Goal: Complete application form

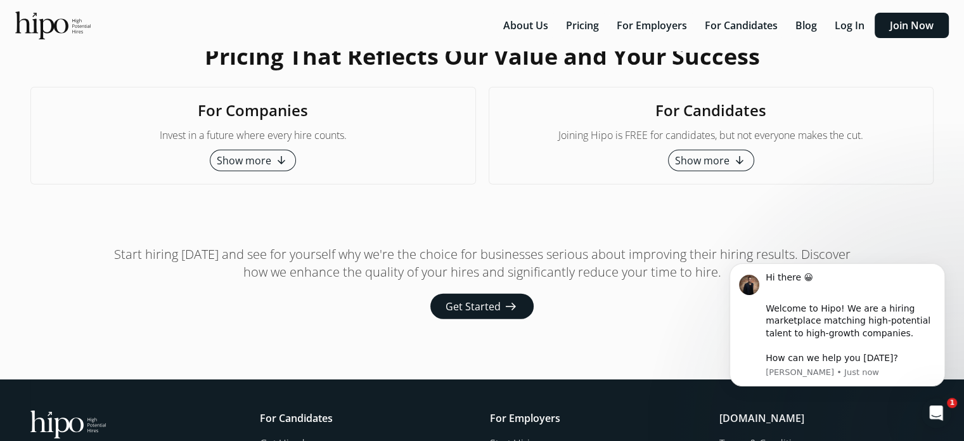
scroll to position [3288, 0]
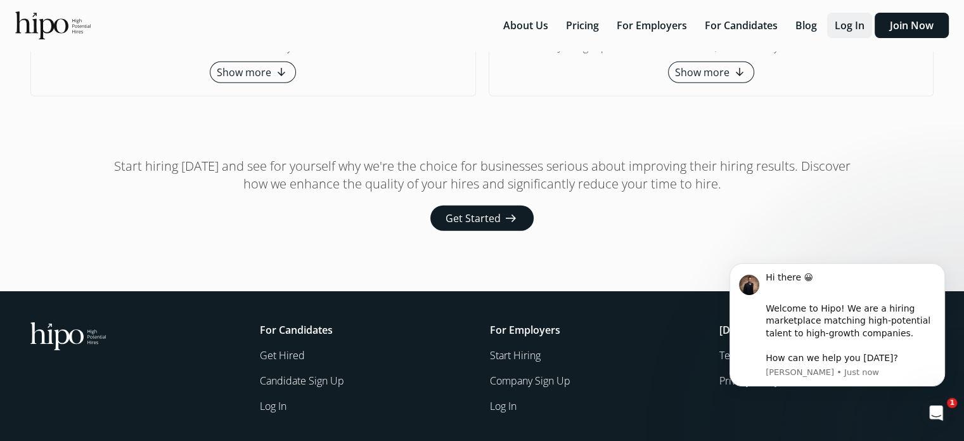
click at [852, 25] on button "Log In" at bounding box center [849, 25] width 45 height 25
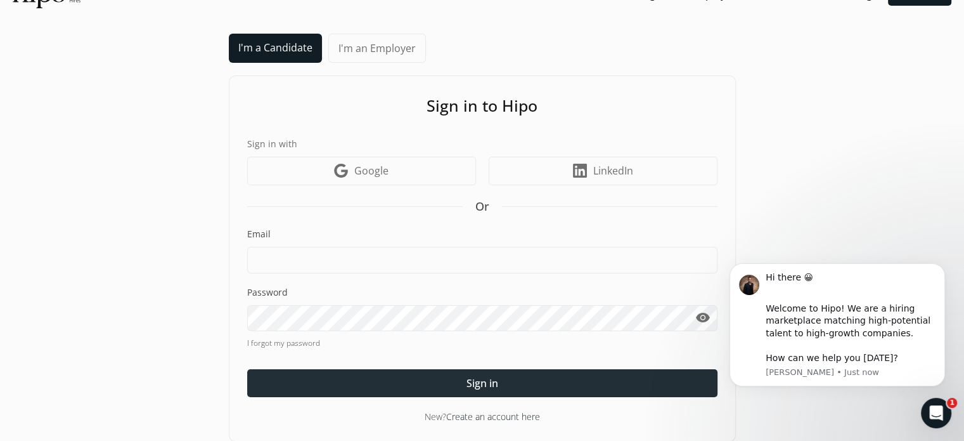
scroll to position [44, 0]
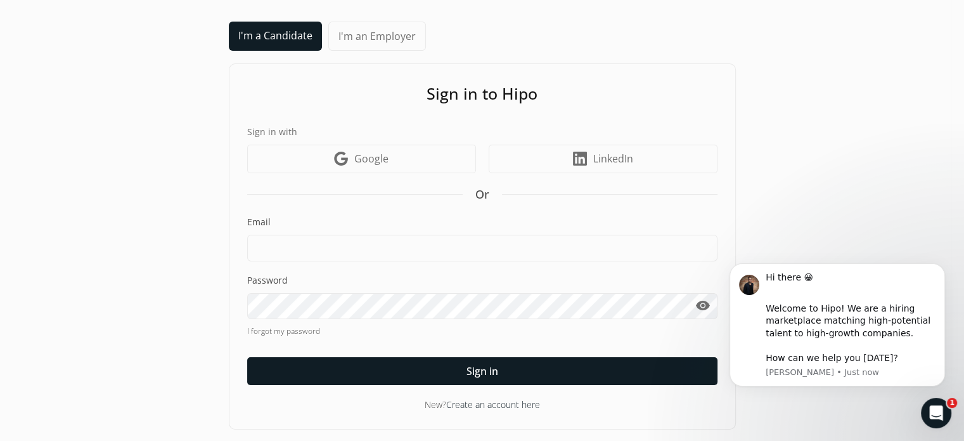
click at [521, 403] on link "Create an account here" at bounding box center [493, 404] width 94 height 12
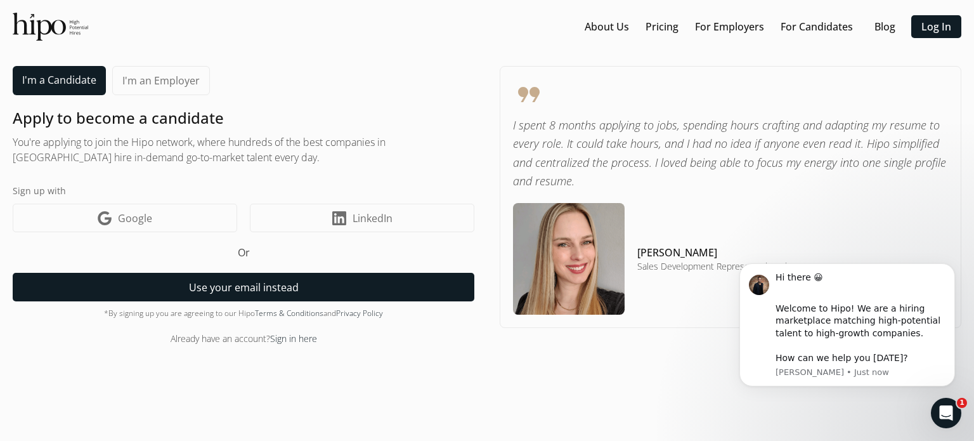
click at [237, 287] on button "Use your email instead" at bounding box center [244, 287] width 462 height 29
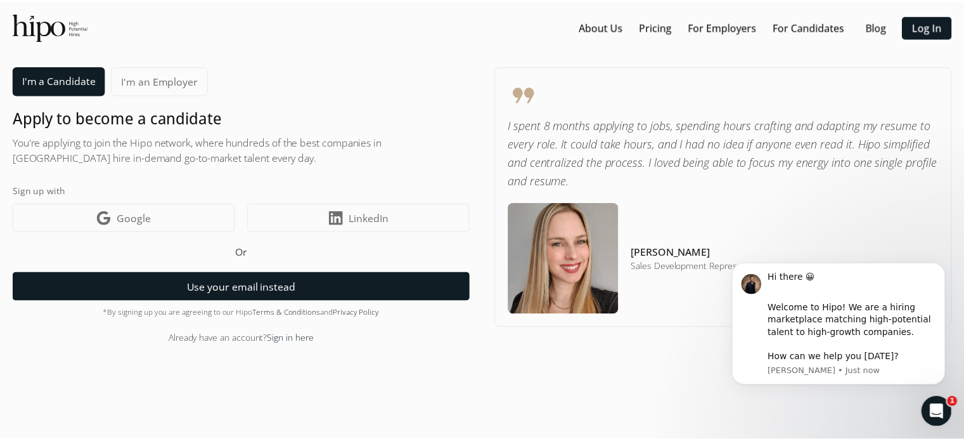
scroll to position [19, 0]
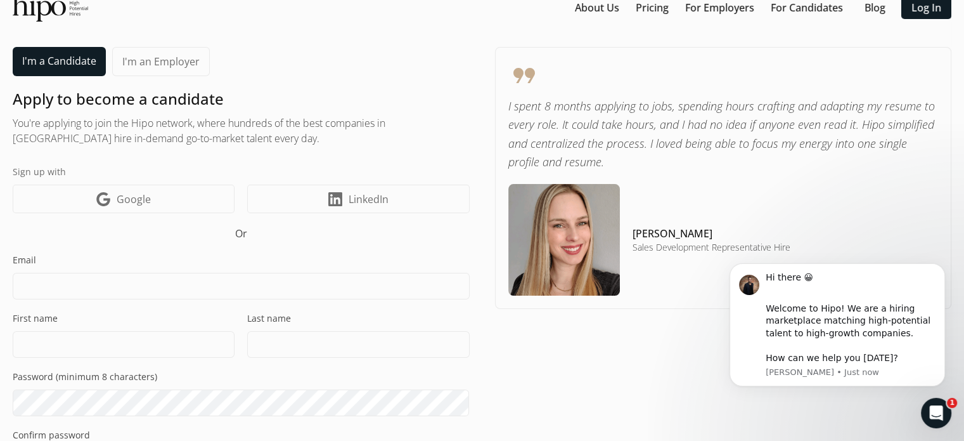
click at [197, 292] on input at bounding box center [241, 286] width 457 height 27
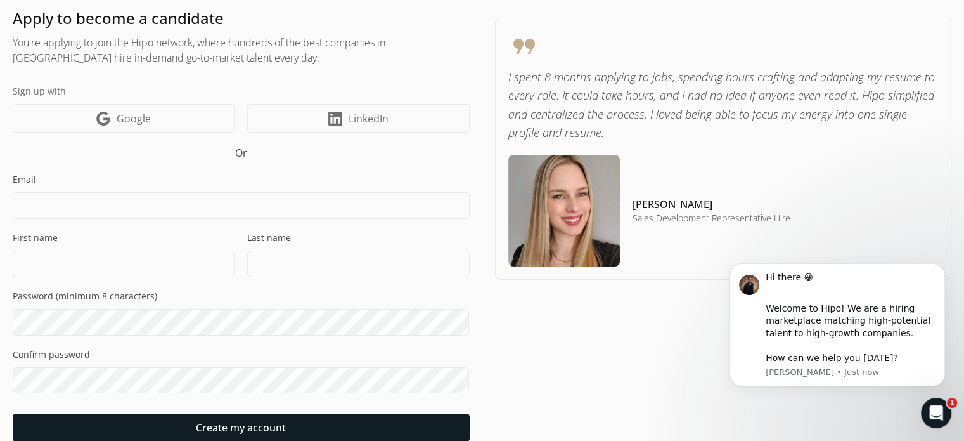
scroll to position [156, 0]
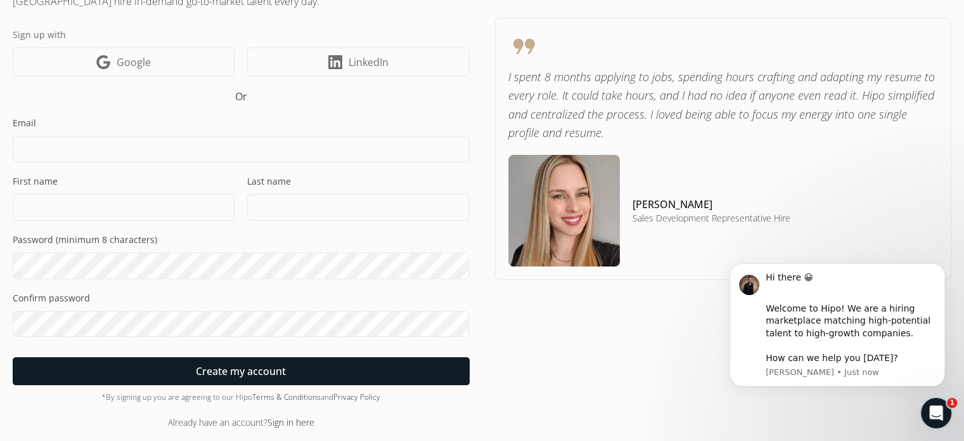
click at [287, 421] on link "Sign in here" at bounding box center [291, 422] width 47 height 12
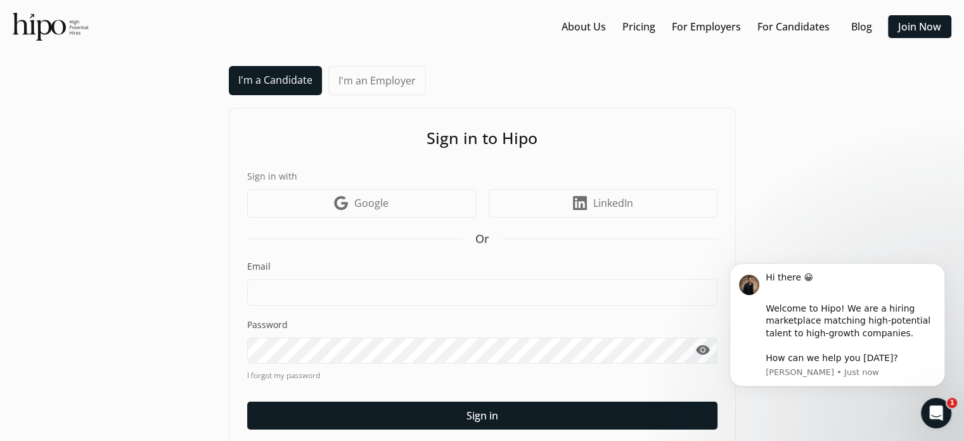
scroll to position [44, 0]
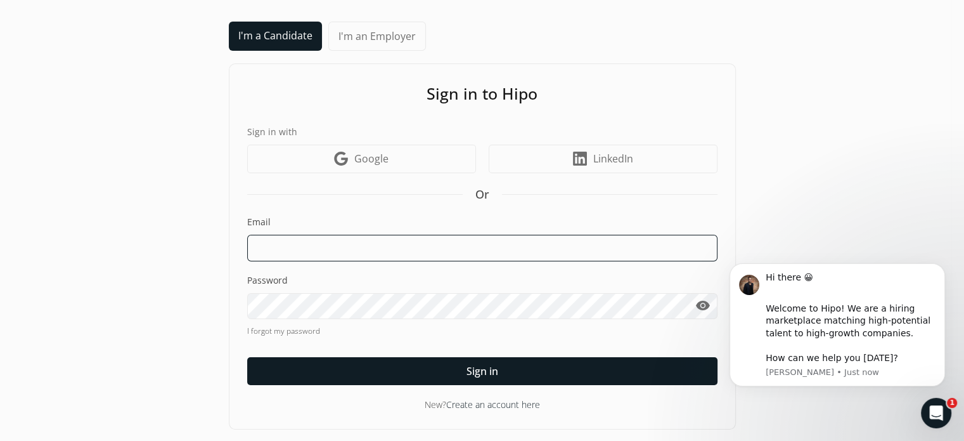
click at [400, 237] on input at bounding box center [482, 248] width 470 height 27
type input "megplooy@gmail.com"
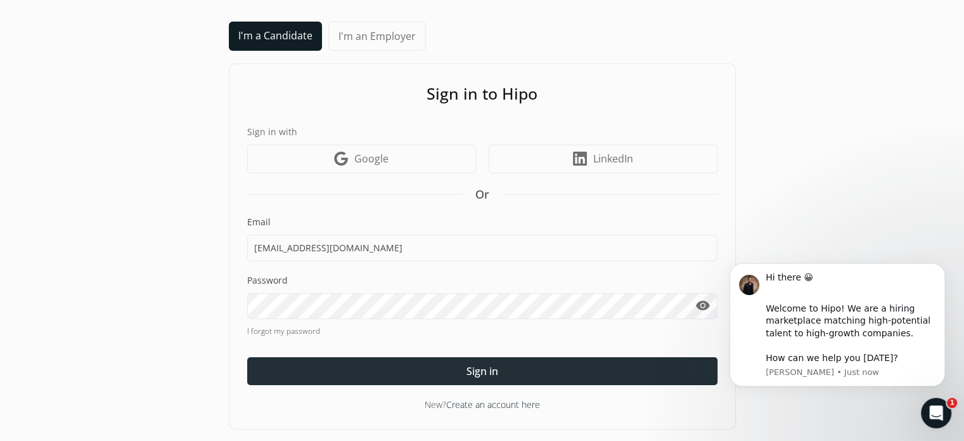
click at [443, 368] on div at bounding box center [482, 371] width 470 height 28
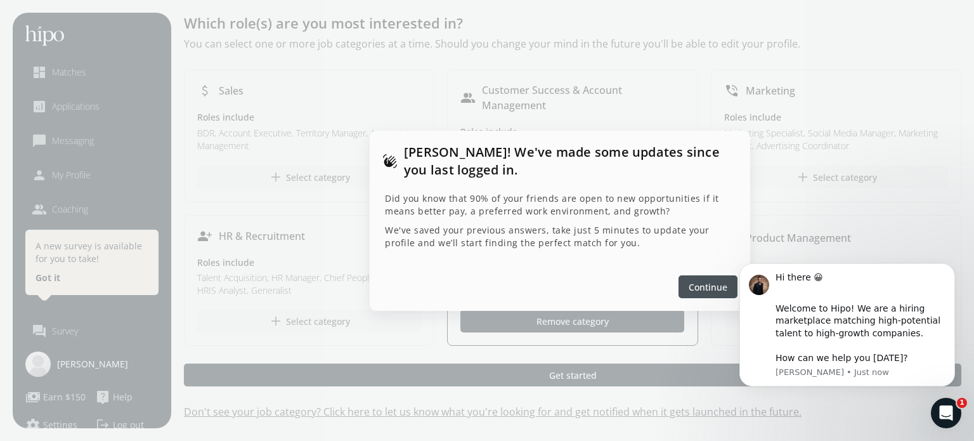
click at [690, 287] on span "Continue" at bounding box center [707, 286] width 39 height 13
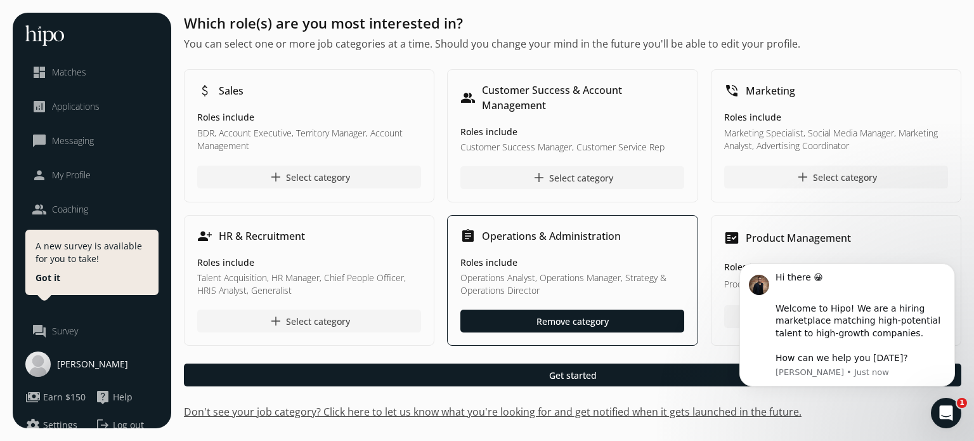
click at [82, 366] on span "Meg Plooy" at bounding box center [92, 364] width 71 height 13
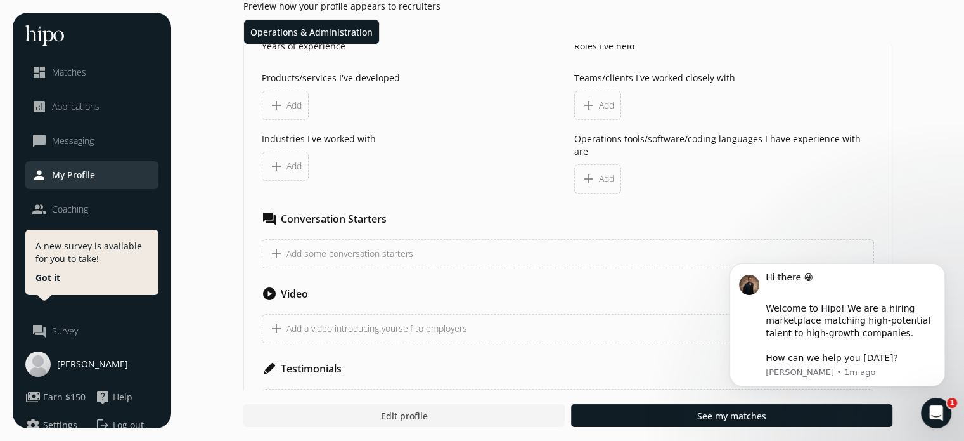
scroll to position [746, 0]
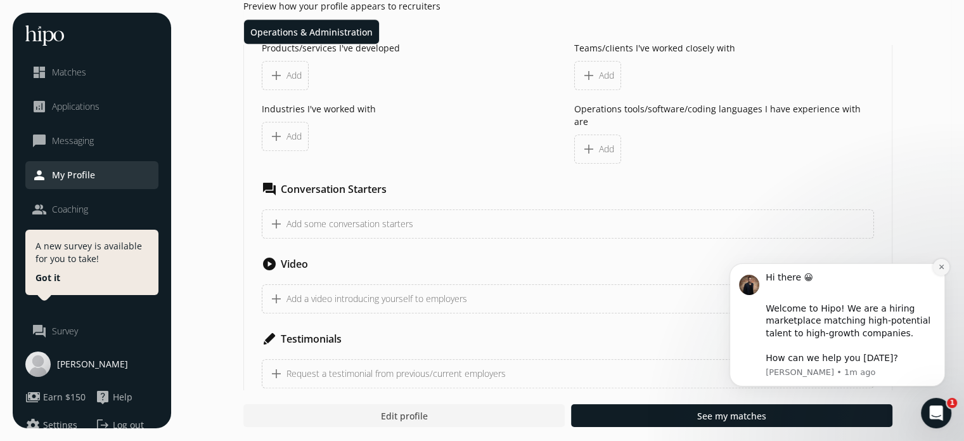
click at [942, 266] on icon "Dismiss notification" at bounding box center [941, 266] width 7 height 7
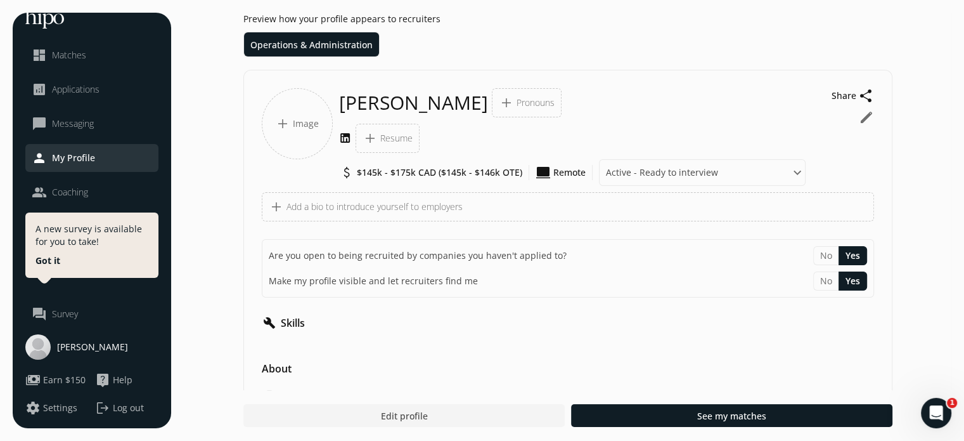
scroll to position [254, 0]
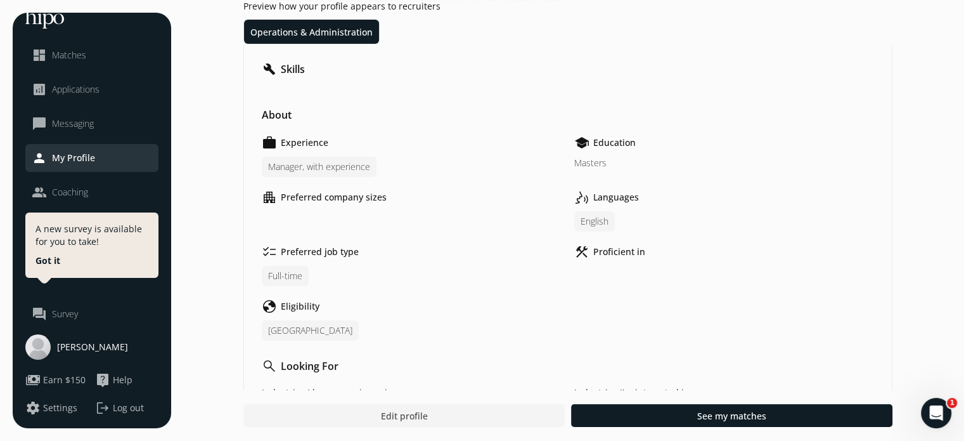
click at [58, 413] on span "Settings" at bounding box center [60, 407] width 34 height 13
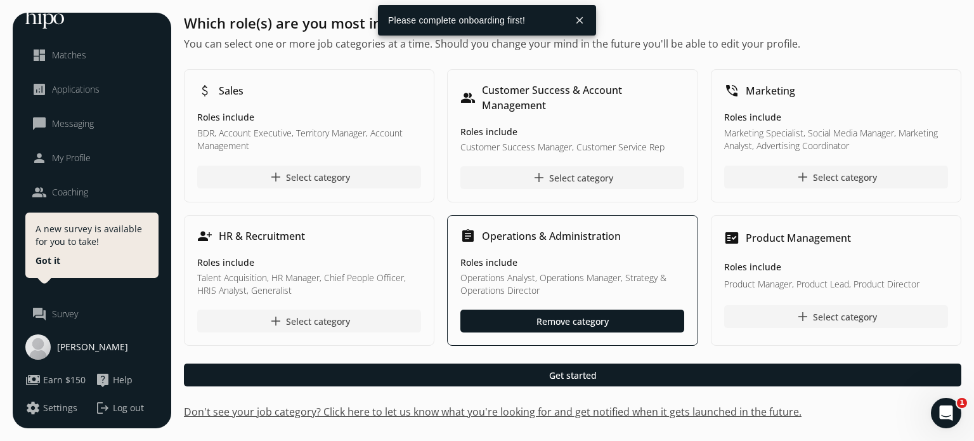
click at [42, 404] on button "settings Settings" at bounding box center [51, 407] width 52 height 15
click at [579, 18] on button "close" at bounding box center [579, 20] width 23 height 23
click at [56, 406] on span "Settings" at bounding box center [60, 407] width 34 height 13
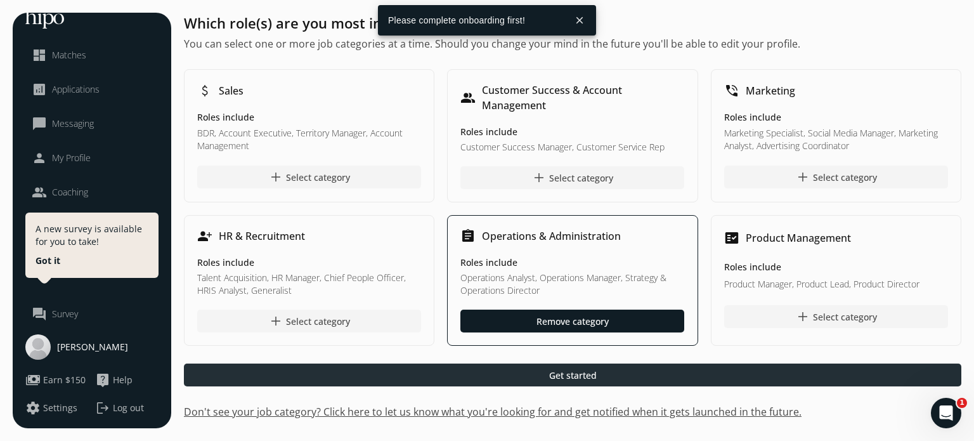
click at [393, 376] on div at bounding box center [572, 374] width 777 height 23
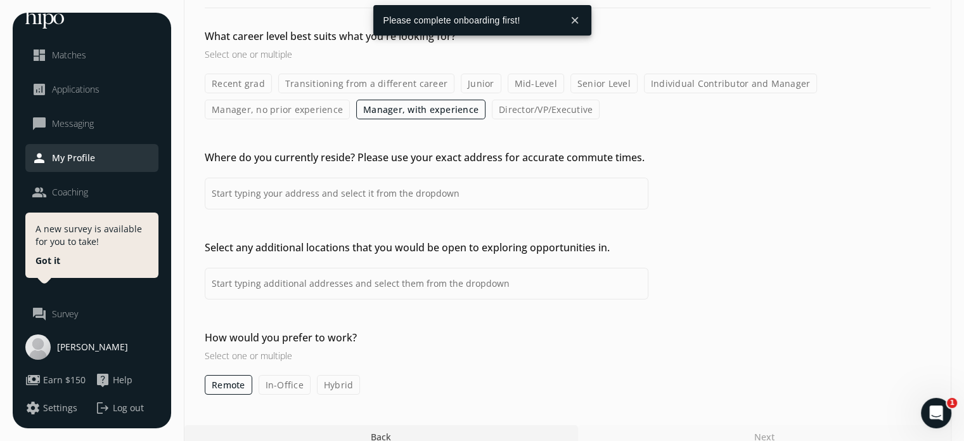
scroll to position [107, 0]
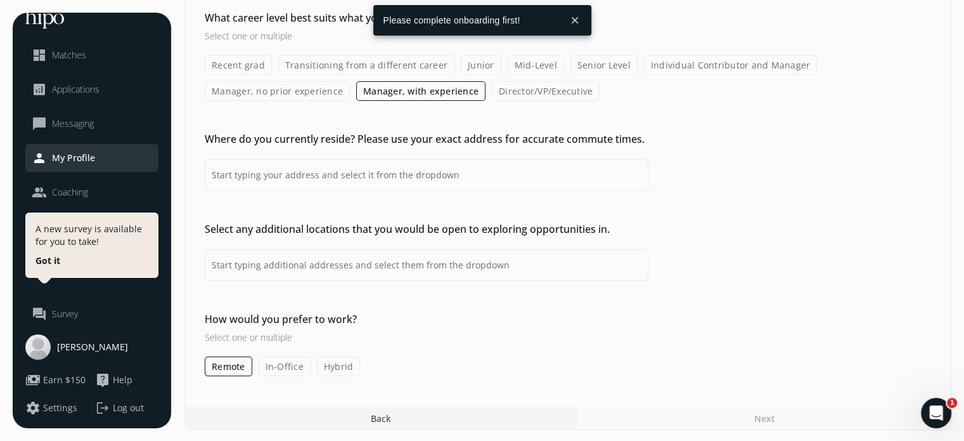
click at [576, 17] on button "close" at bounding box center [575, 20] width 23 height 23
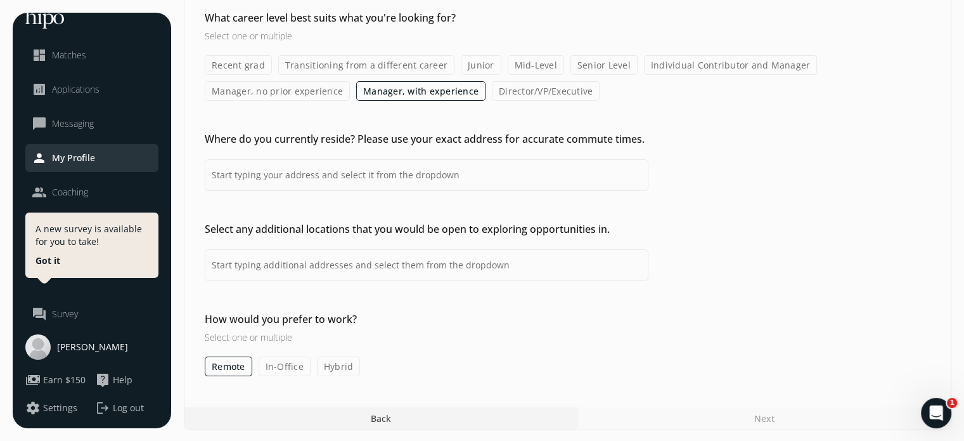
scroll to position [0, 0]
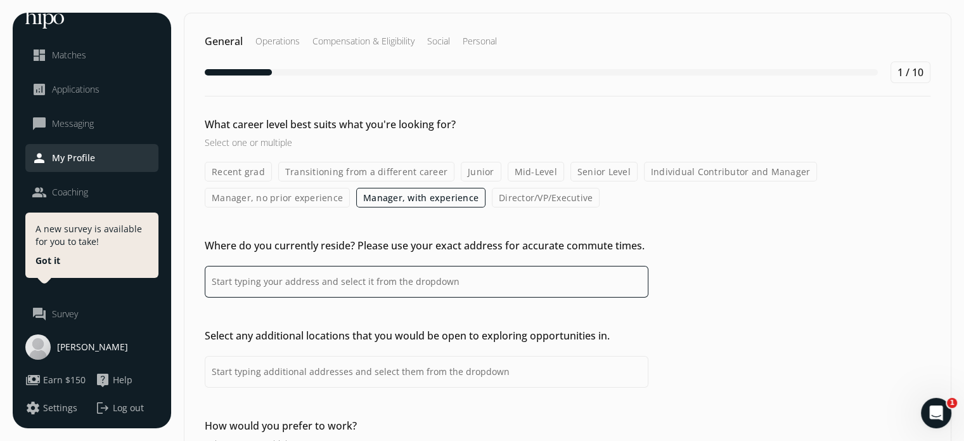
click at [371, 269] on input at bounding box center [427, 282] width 444 height 32
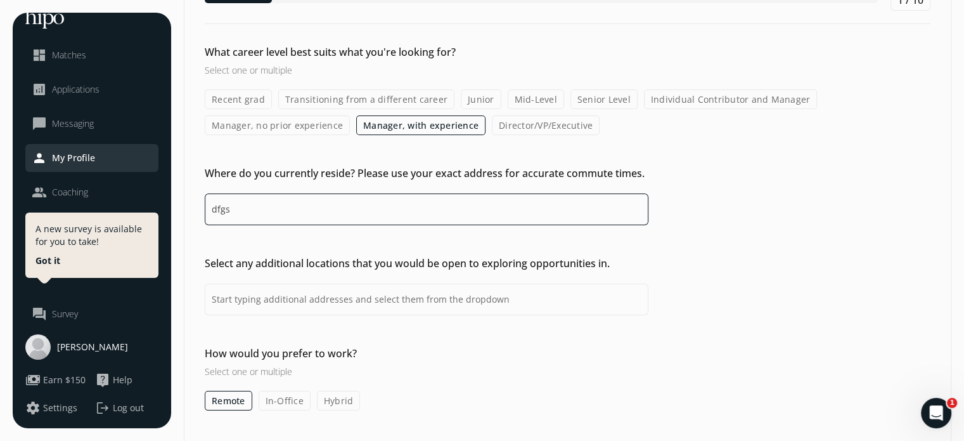
scroll to position [107, 0]
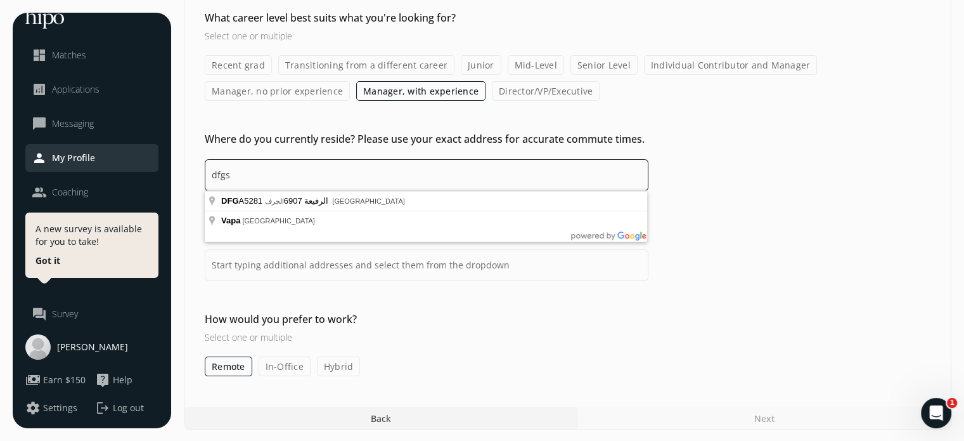
type input "dfgs"
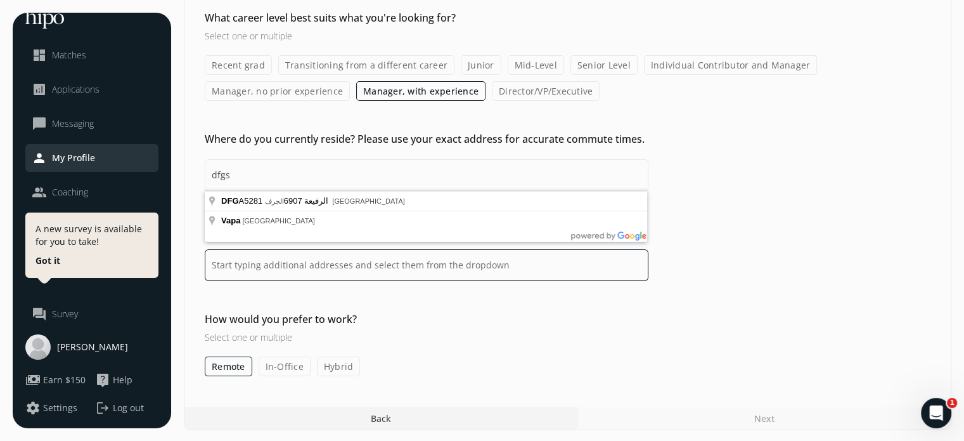
click at [382, 275] on input at bounding box center [427, 265] width 444 height 32
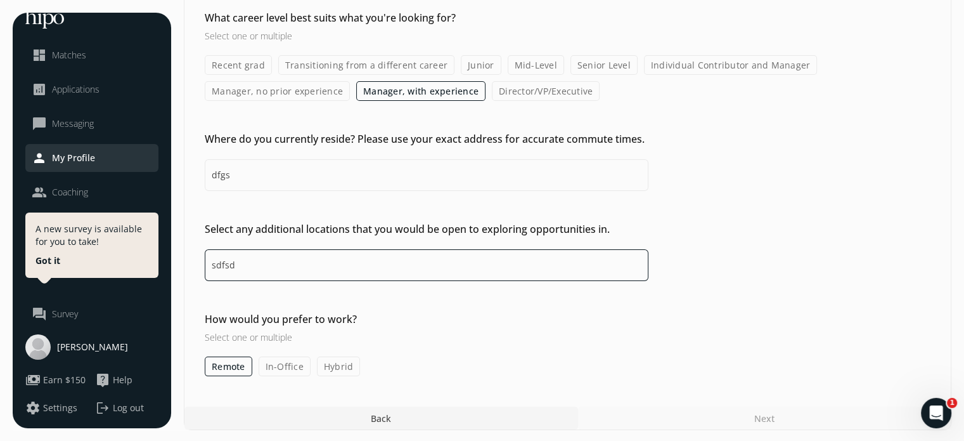
type input "sdfsd"
click at [304, 421] on div at bounding box center [381, 417] width 394 height 23
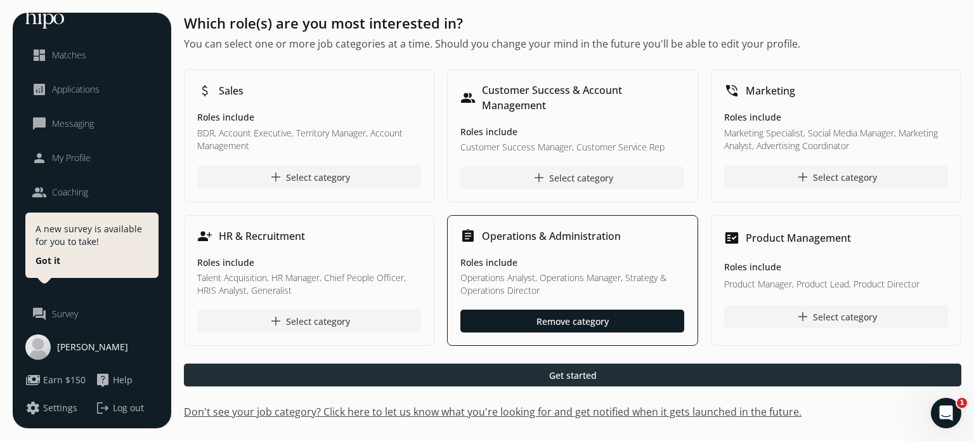
click at [664, 378] on div at bounding box center [572, 374] width 777 height 23
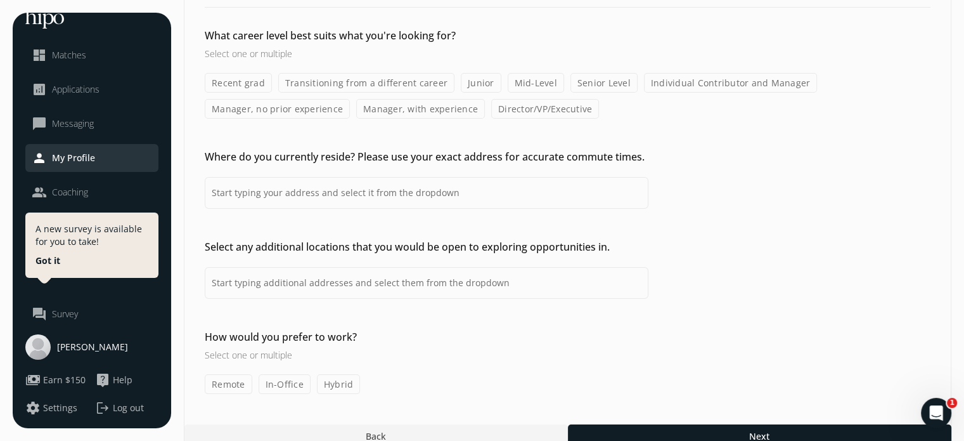
scroll to position [107, 0]
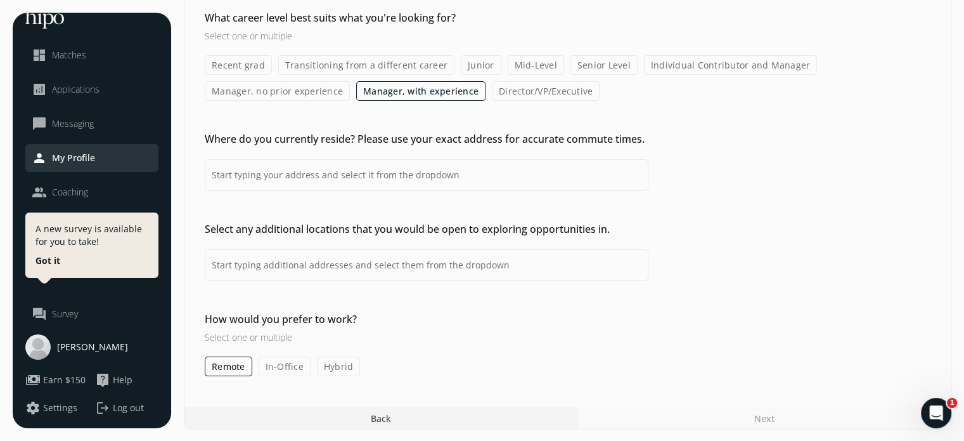
click at [687, 403] on div "General Operations Compensation & Eligibility Social Personal 1 / 10 What caree…" at bounding box center [568, 168] width 768 height 524
click at [688, 406] on div "Next" at bounding box center [764, 417] width 373 height 23
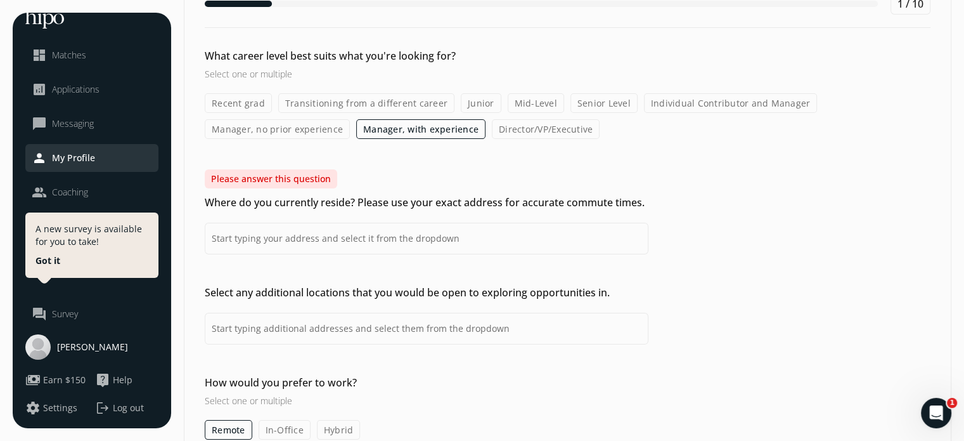
scroll to position [0, 0]
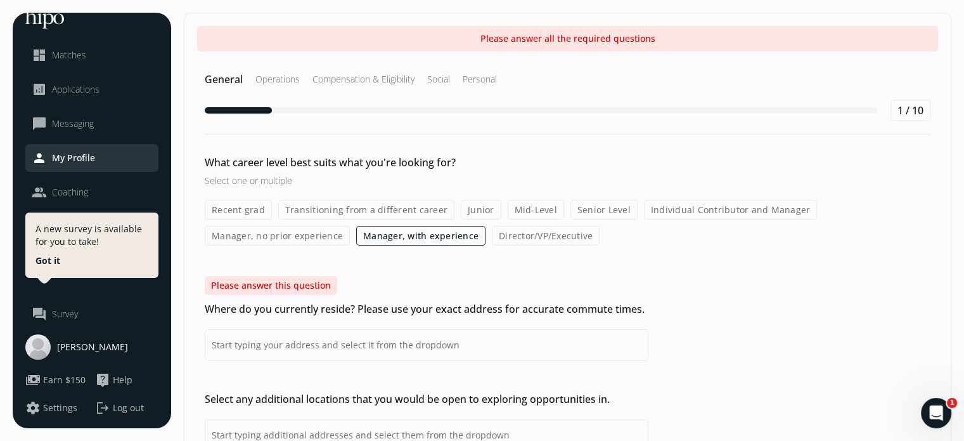
click at [249, 210] on label "Recent grad" at bounding box center [238, 210] width 67 height 20
click at [0, 0] on input "Recent grad" at bounding box center [0, 0] width 0 height 0
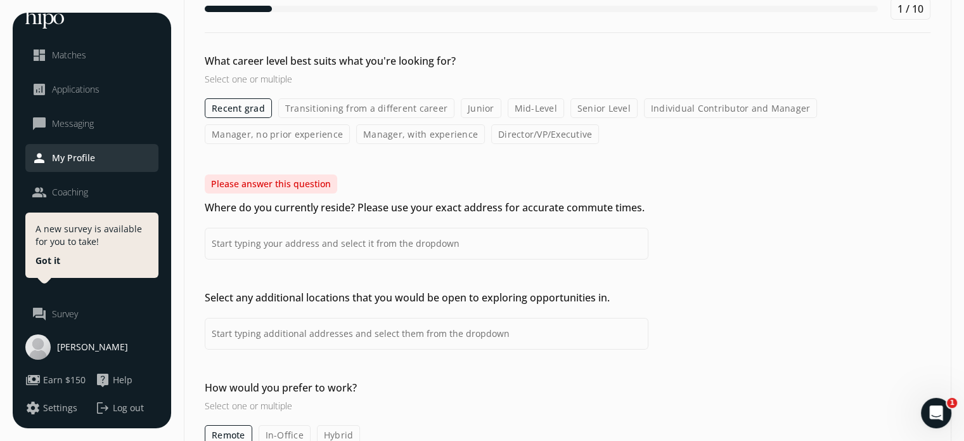
scroll to position [127, 0]
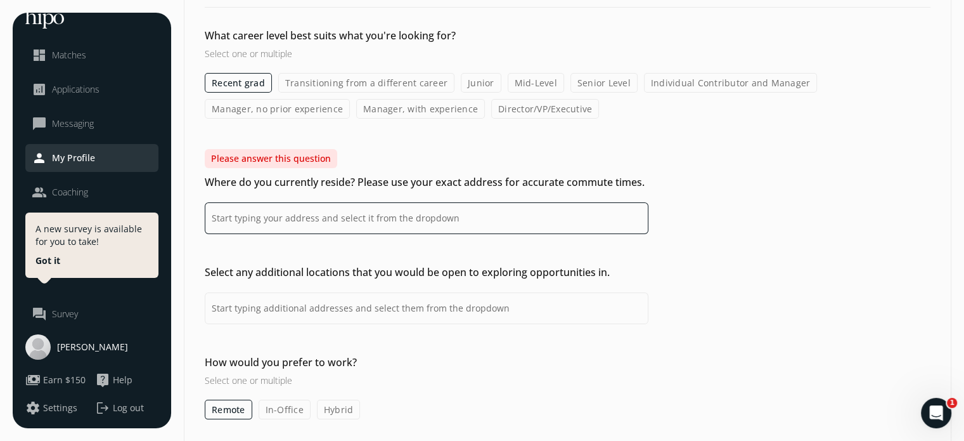
click at [313, 214] on input at bounding box center [427, 218] width 444 height 32
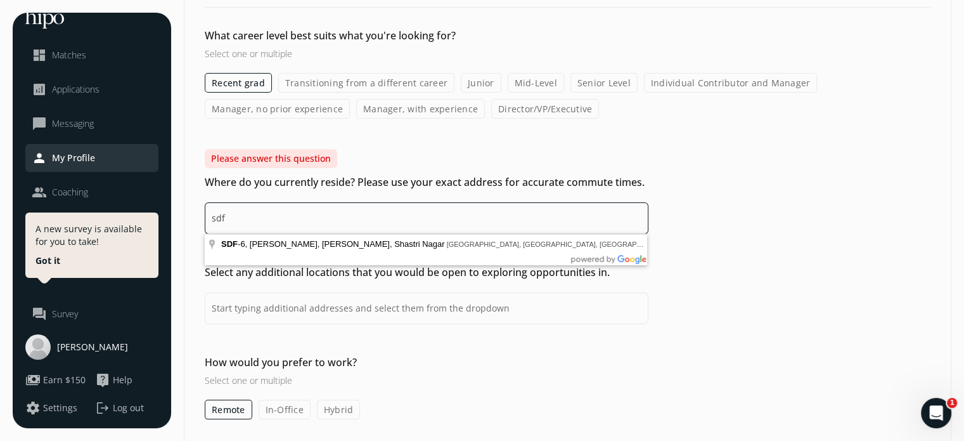
type input "sdf"
click at [344, 304] on input at bounding box center [427, 308] width 444 height 32
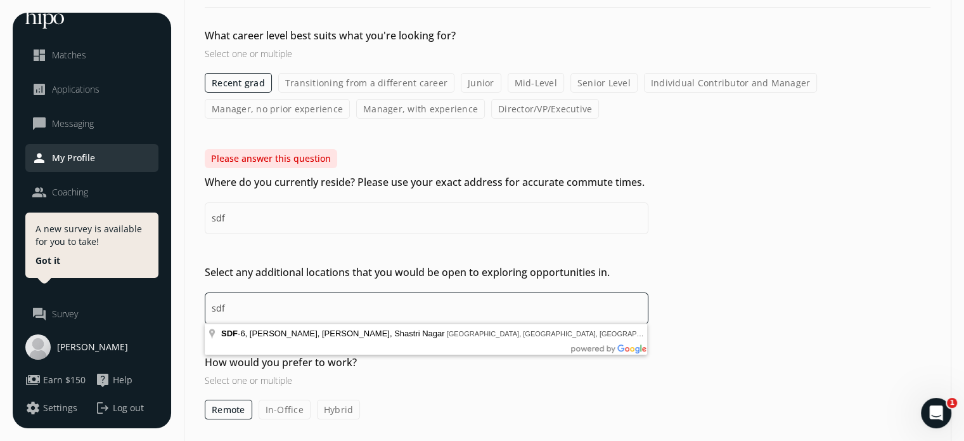
click at [368, 304] on input "sdf" at bounding box center [427, 308] width 444 height 32
type input "sdf"
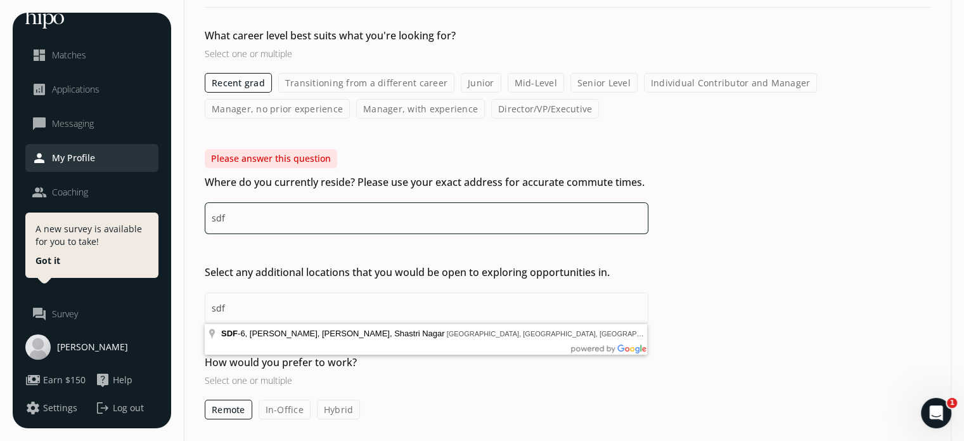
click at [302, 212] on input "sdf" at bounding box center [427, 218] width 444 height 32
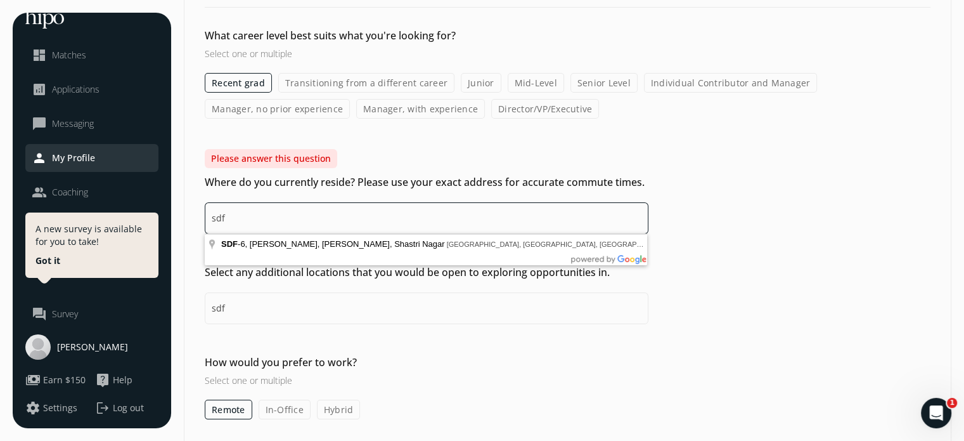
click at [302, 212] on input "sdf" at bounding box center [427, 218] width 444 height 32
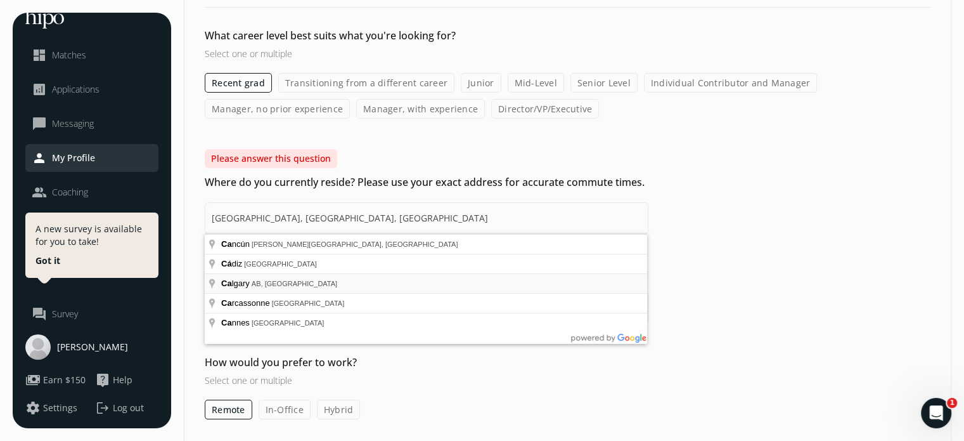
type input "Calgary, AB, Canada"
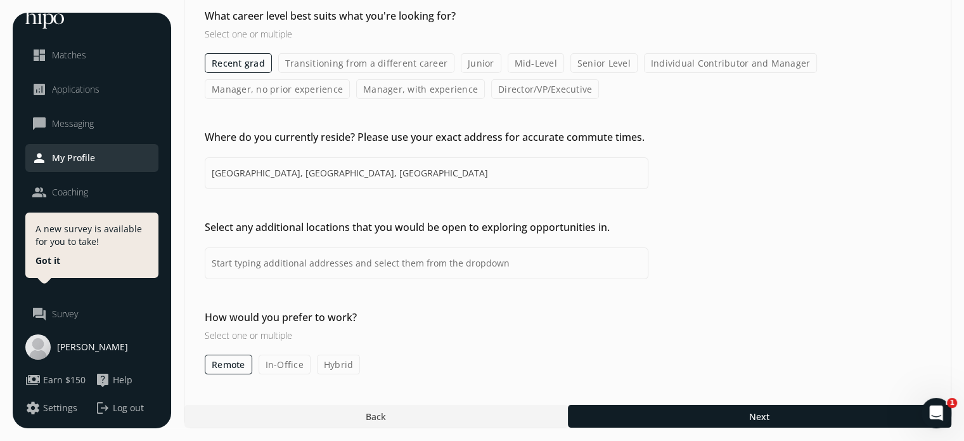
scroll to position [107, 0]
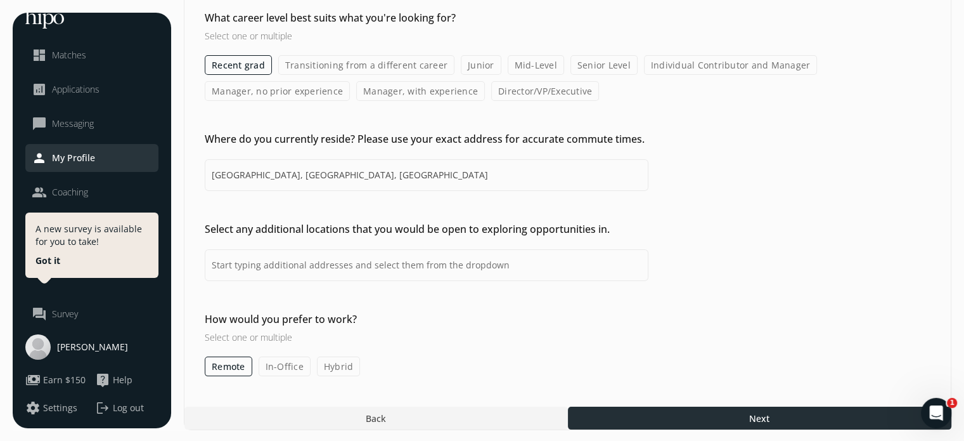
click at [736, 419] on div at bounding box center [760, 417] width 384 height 23
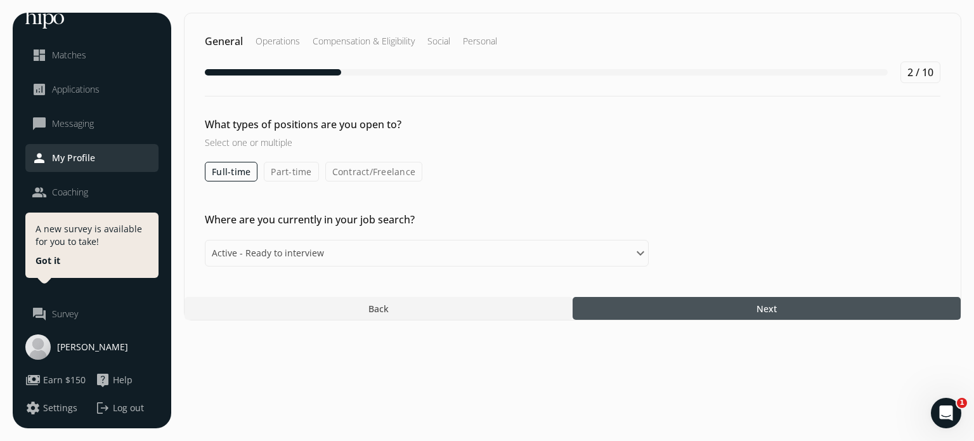
click at [224, 175] on label "Full-time" at bounding box center [231, 172] width 53 height 20
click at [0, 0] on input "Full-time" at bounding box center [0, 0] width 0 height 0
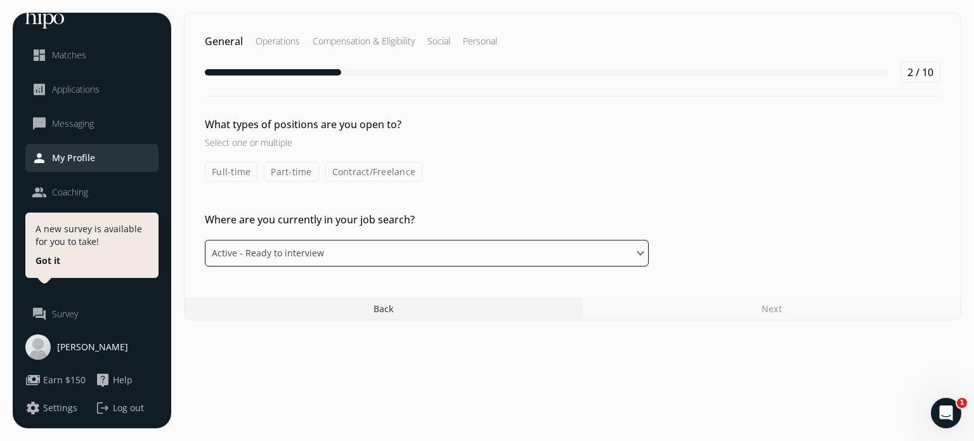
click at [340, 247] on select "Please select an option Active - Ready to interview Passive - Open to exploring…" at bounding box center [427, 253] width 444 height 27
click at [205, 240] on select "Please select an option Active - Ready to interview Passive - Open to exploring…" at bounding box center [427, 253] width 444 height 27
click at [683, 333] on section "General Operations Compensation & Eligibility Social Personal 2 / 10 What types…" at bounding box center [572, 220] width 777 height 415
click at [697, 310] on div "Next" at bounding box center [772, 308] width 378 height 23
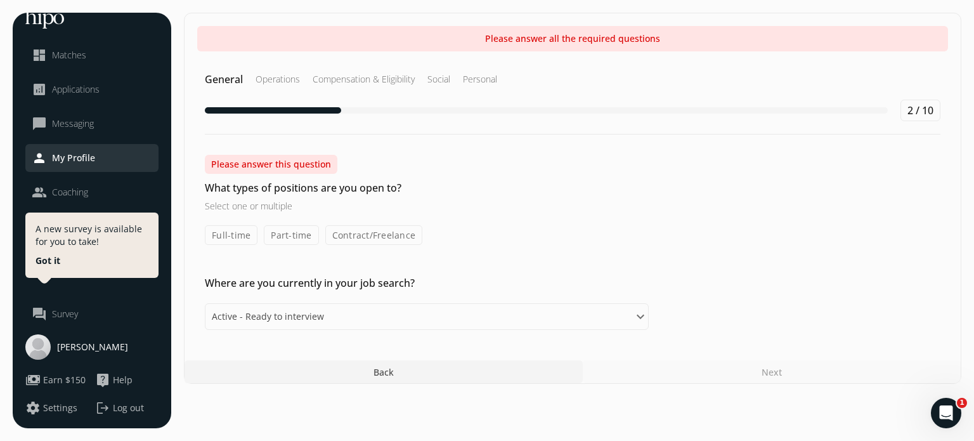
click at [697, 310] on div "Where are you currently in your job search? Please select an option Active - Re…" at bounding box center [572, 302] width 776 height 55
click at [238, 228] on label "Full-time" at bounding box center [231, 235] width 53 height 20
click at [0, 0] on input "Full-time" at bounding box center [0, 0] width 0 height 0
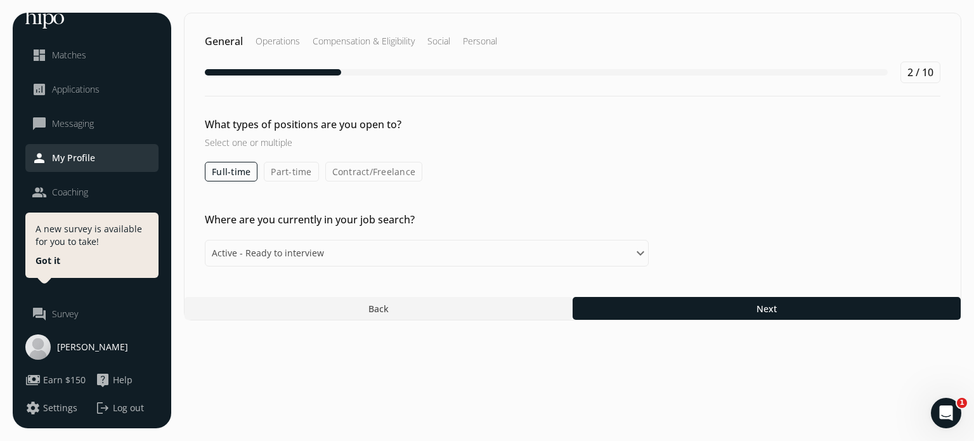
click at [706, 294] on div "General Operations Compensation & Eligibility Social Personal 2 / 10 What types…" at bounding box center [572, 166] width 777 height 307
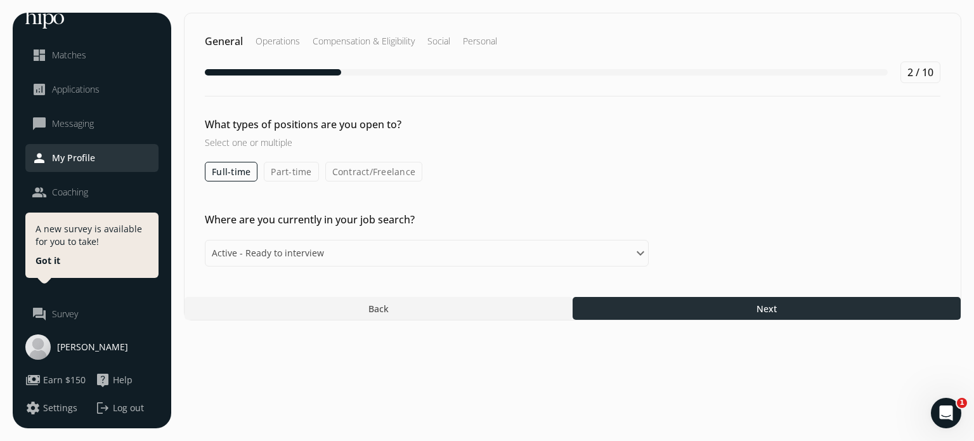
click at [707, 307] on div at bounding box center [766, 308] width 388 height 23
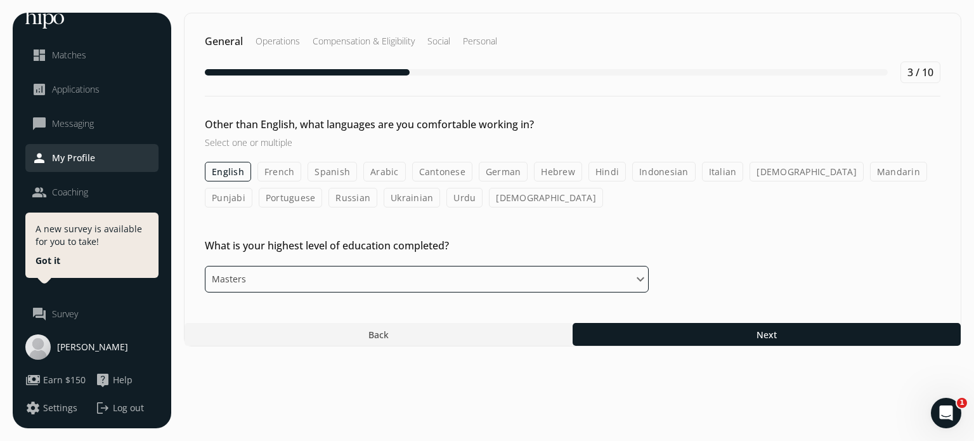
click at [273, 270] on select "Please select an option Some High School High School Diploma Some University or…" at bounding box center [427, 279] width 444 height 27
click at [205, 266] on select "Please select an option Some High School High School Diploma Some University or…" at bounding box center [427, 279] width 444 height 27
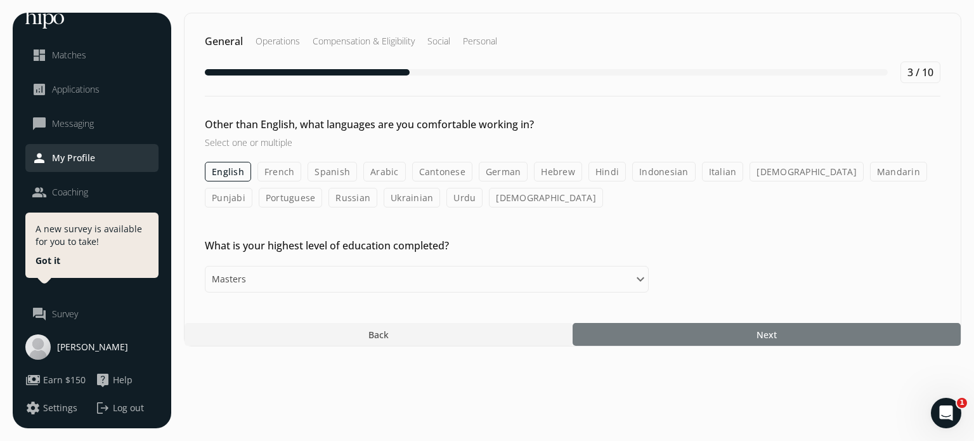
click at [687, 337] on div at bounding box center [766, 334] width 388 height 23
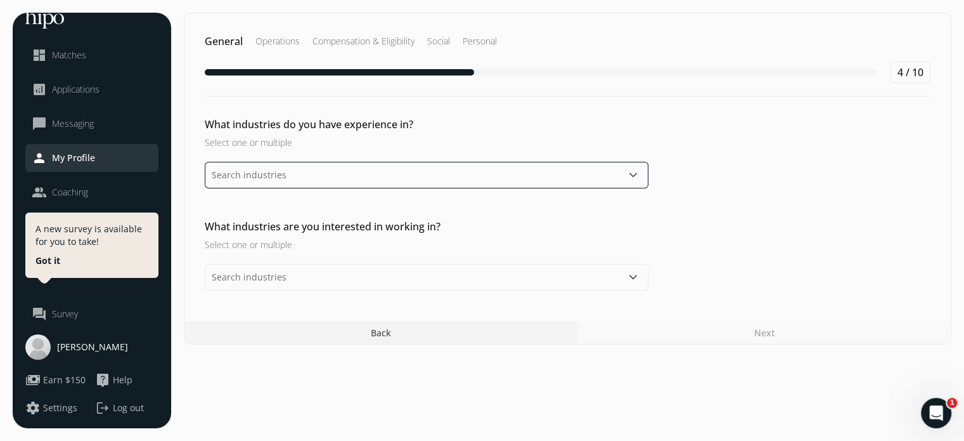
click at [276, 174] on input "text" at bounding box center [427, 175] width 444 height 27
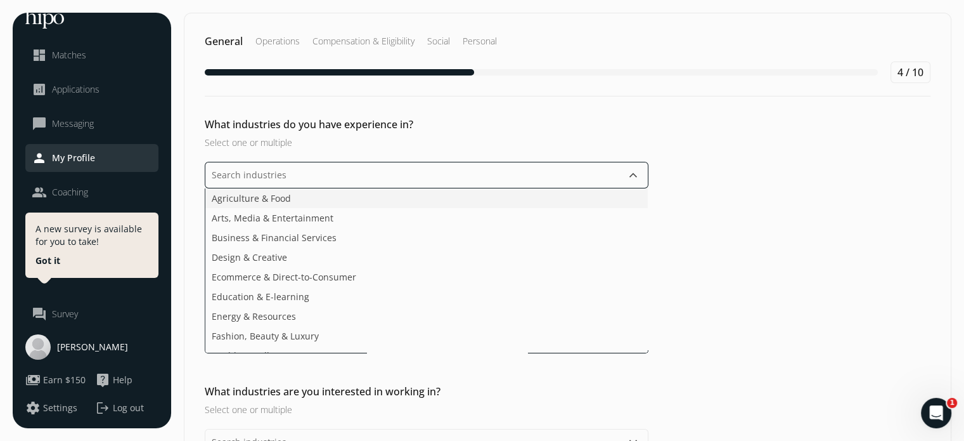
click at [290, 208] on li "Agriculture & Food" at bounding box center [426, 218] width 443 height 20
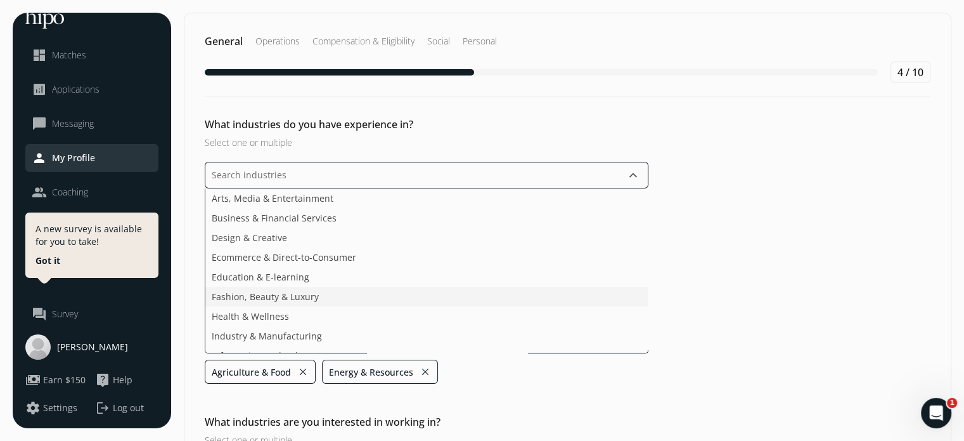
click at [328, 306] on li "Fashion, Beauty & Luxury" at bounding box center [426, 316] width 443 height 20
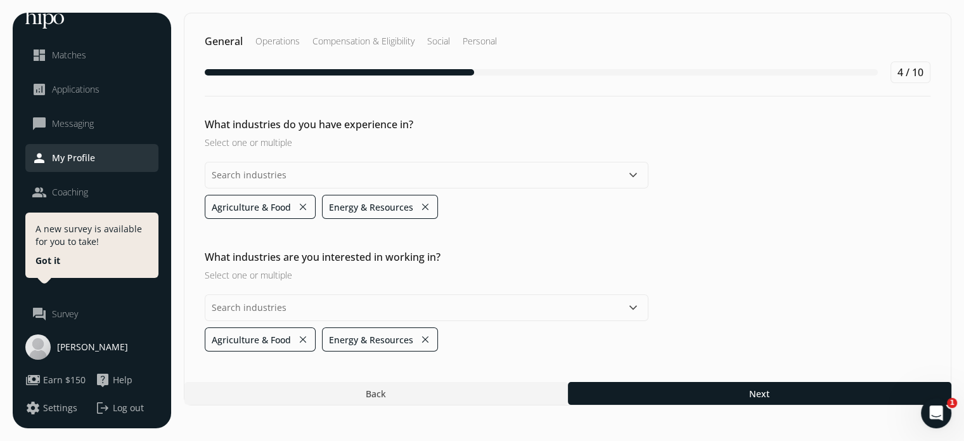
click at [694, 382] on div "What industries do you have experience in? Select one or multiple keyboard_arro…" at bounding box center [567, 393] width 766 height 23
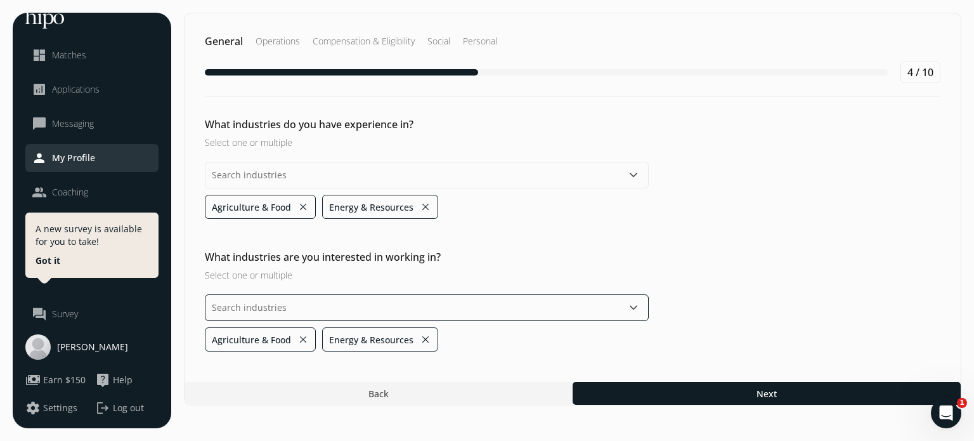
click at [408, 310] on input "text" at bounding box center [427, 307] width 444 height 27
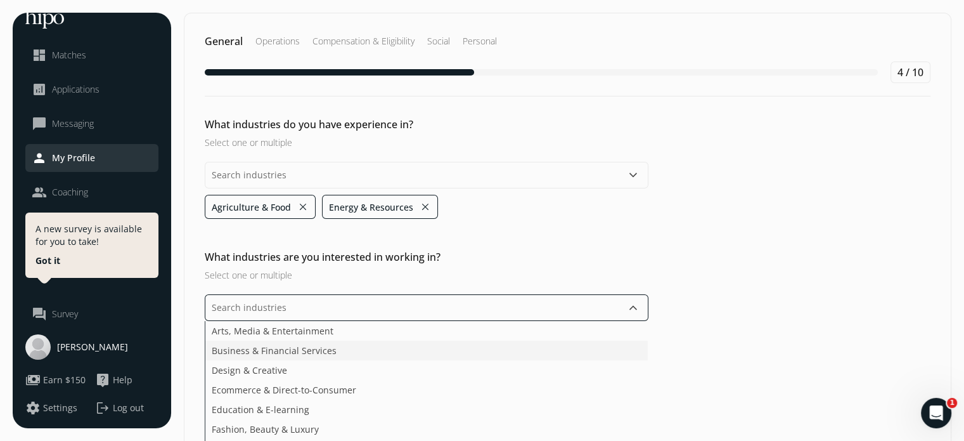
click at [401, 360] on li "Business & Financial Services" at bounding box center [426, 370] width 443 height 20
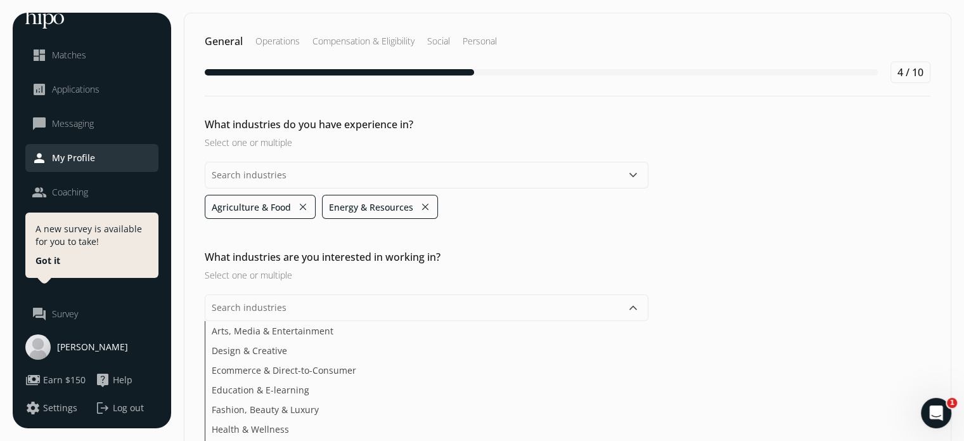
click at [720, 307] on div "What industries are you interested in working in? Select one or multiple keyboa…" at bounding box center [567, 382] width 766 height 267
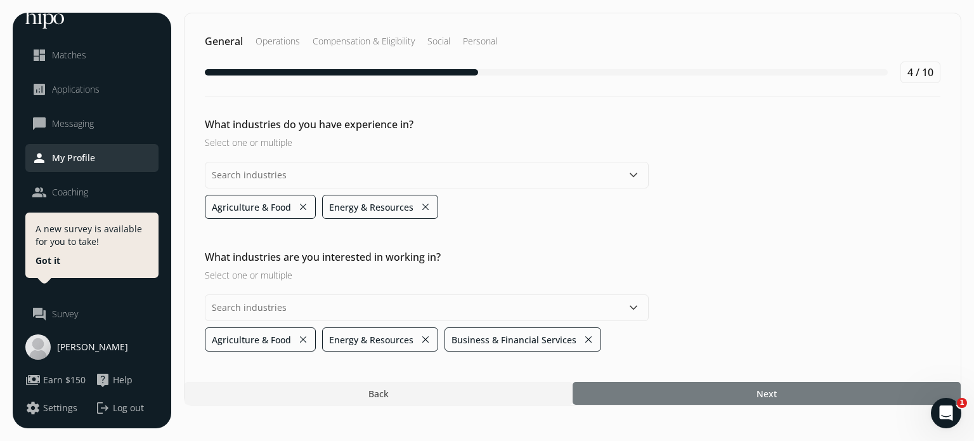
click at [743, 386] on div at bounding box center [766, 393] width 388 height 23
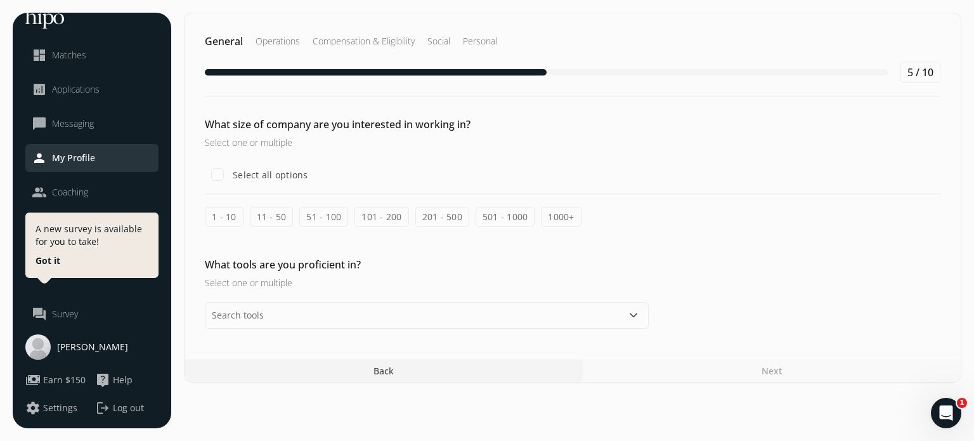
click at [309, 214] on label "51 - 100" at bounding box center [323, 217] width 49 height 20
click at [0, 0] on input "51 - 100" at bounding box center [0, 0] width 0 height 0
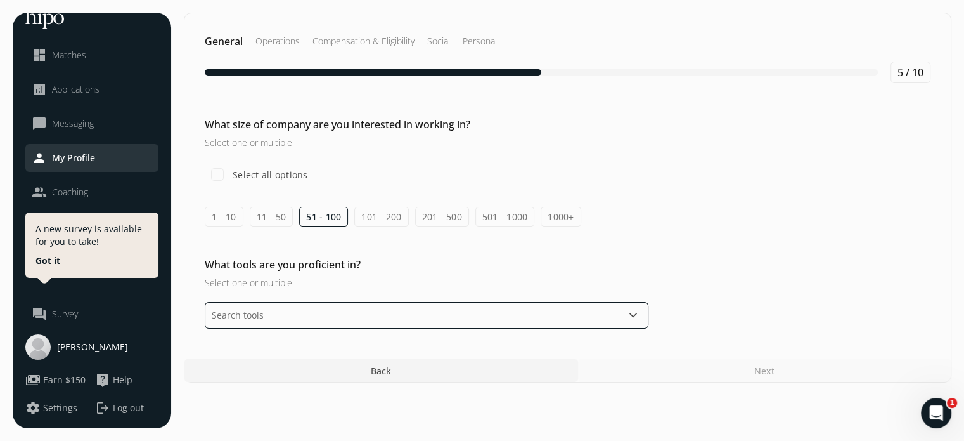
click at [320, 311] on input "text" at bounding box center [427, 315] width 444 height 27
click at [318, 348] on li "Acquire" at bounding box center [426, 358] width 443 height 20
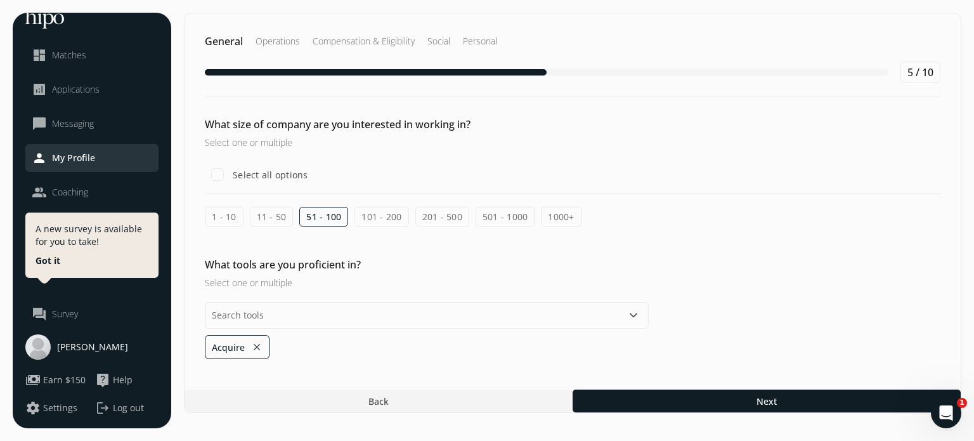
click at [744, 347] on div "What tools are you proficient in? Select one or multiple keyboard_arrow_down Ac…" at bounding box center [572, 308] width 776 height 102
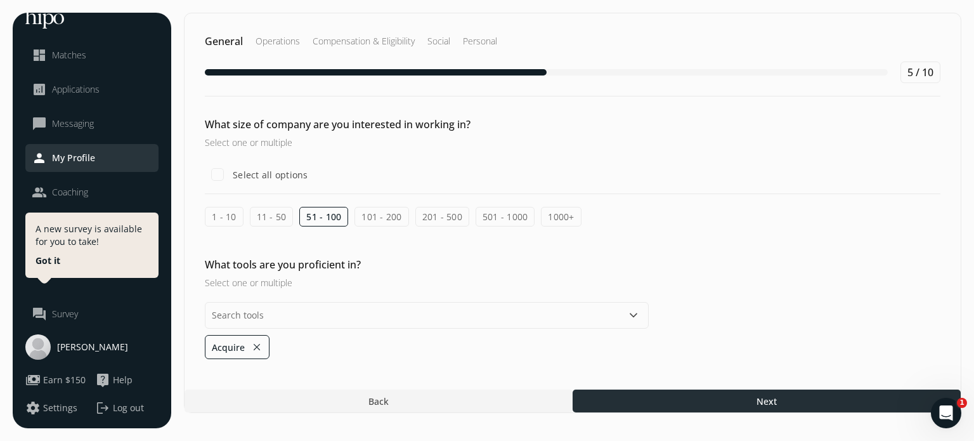
click at [748, 400] on div at bounding box center [766, 400] width 388 height 23
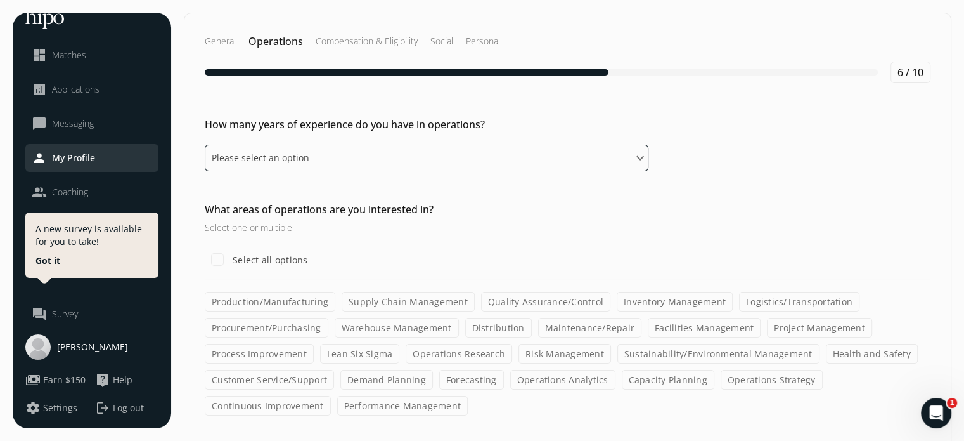
click at [276, 155] on select "Please select an option 0 - 1 years 2 - 3 years 4 - 5 years 6 - 8 years 9+ years" at bounding box center [427, 158] width 444 height 27
select select "six_eight_years"
click at [205, 145] on select "Please select an option 0 - 1 years 2 - 3 years 4 - 5 years 6 - 8 years 9+ years" at bounding box center [427, 158] width 444 height 27
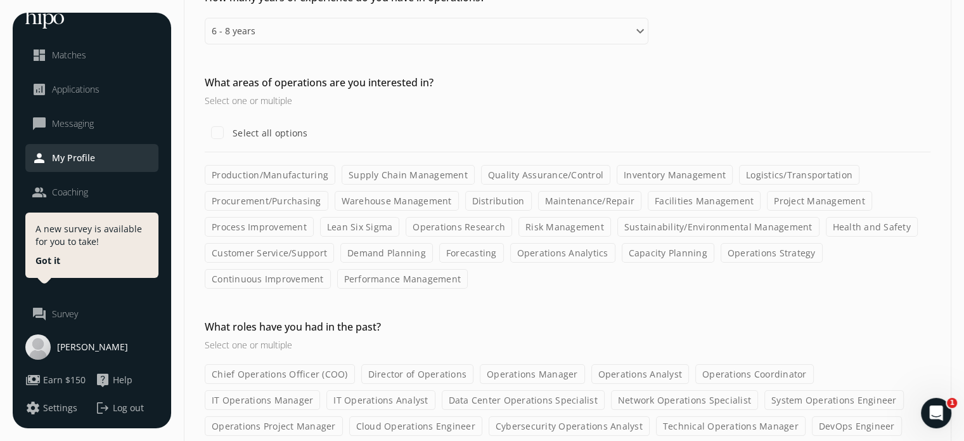
click at [270, 273] on label "Continuous Improvement" at bounding box center [268, 279] width 126 height 20
click at [0, 0] on input "Continuous Improvement" at bounding box center [0, 0] width 0 height 0
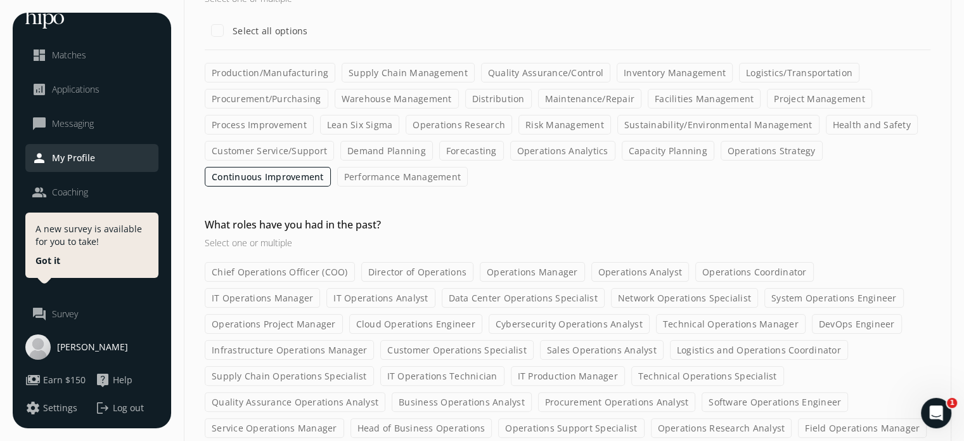
scroll to position [254, 0]
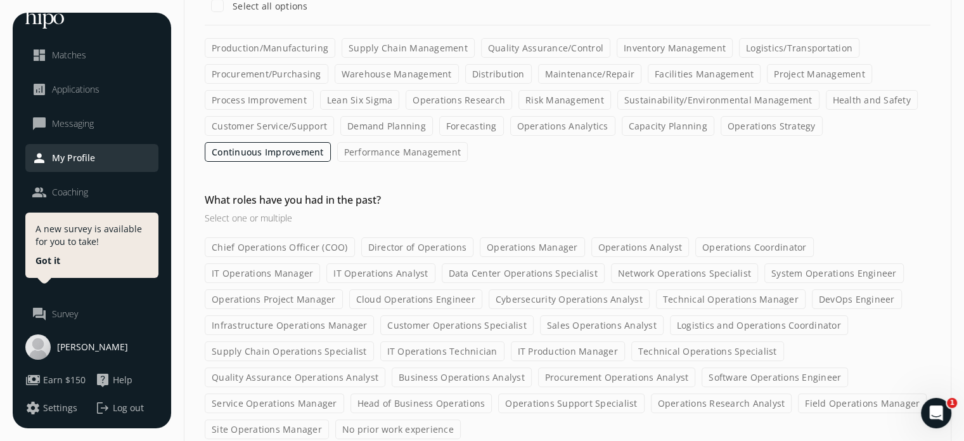
click at [270, 282] on div "Chief Operations Officer (COO) Director of Operations Operations Manager Operat…" at bounding box center [568, 338] width 726 height 202
click at [326, 276] on label "IT Operations Analyst" at bounding box center [380, 273] width 108 height 20
click at [0, 0] on input "IT Operations Analyst" at bounding box center [0, 0] width 0 height 0
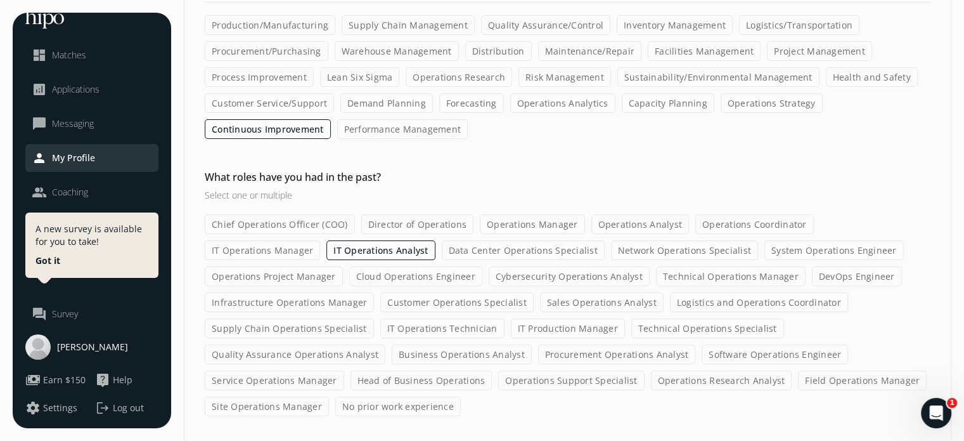
scroll to position [288, 0]
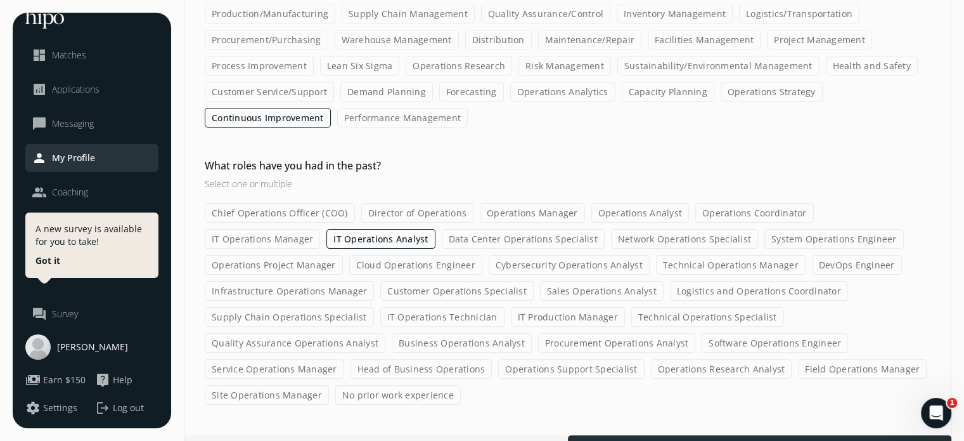
click at [676, 435] on div at bounding box center [760, 446] width 384 height 23
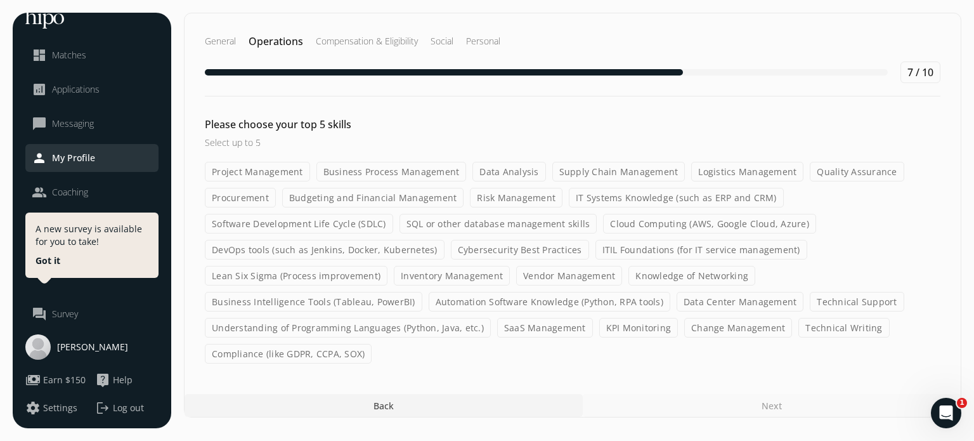
click at [321, 197] on label "Budgeting and Financial Management" at bounding box center [373, 198] width 182 height 20
click at [0, 0] on input "Budgeting and Financial Management" at bounding box center [0, 0] width 0 height 0
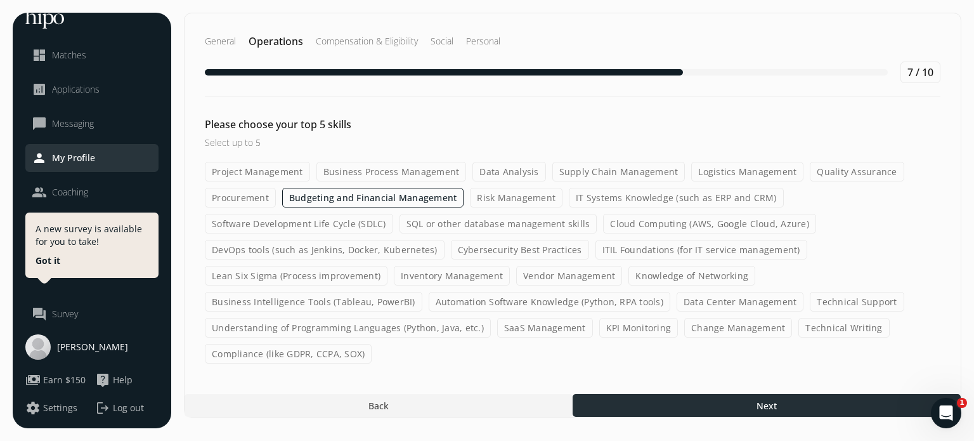
click at [672, 395] on div at bounding box center [766, 405] width 388 height 23
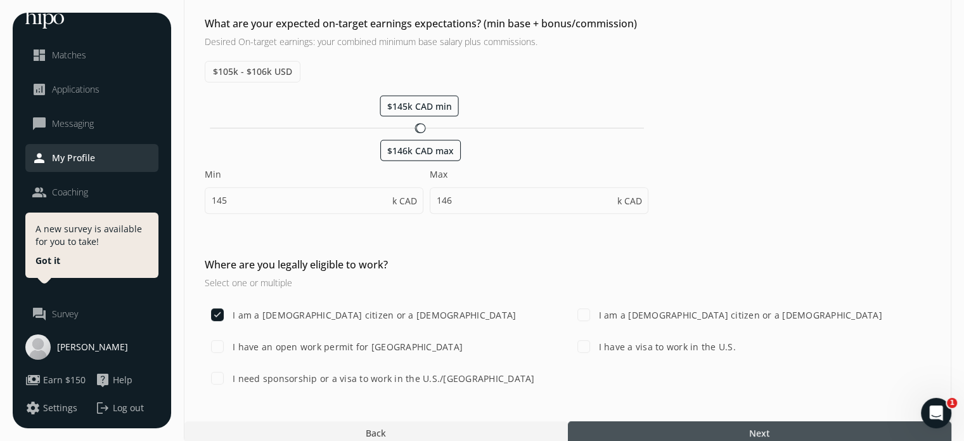
scroll to position [459, 0]
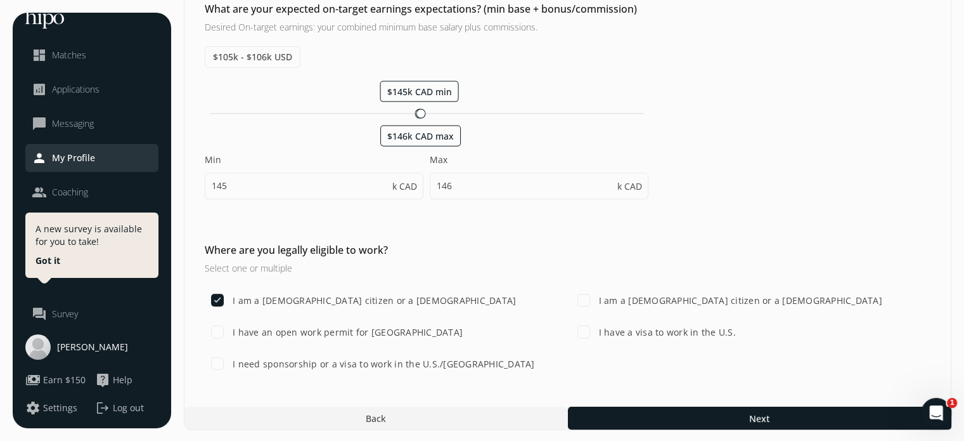
click at [571, 339] on div "I have an open work permit for Canada" at bounding box center [751, 331] width 360 height 25
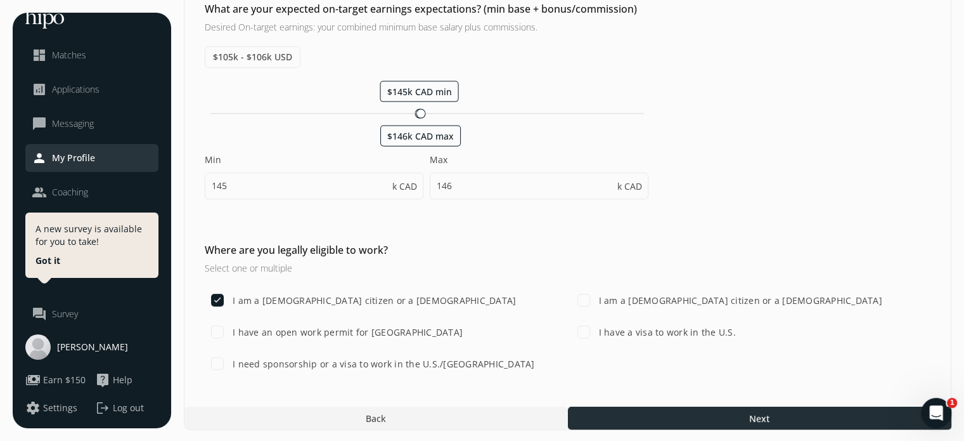
click at [640, 408] on div at bounding box center [760, 417] width 384 height 23
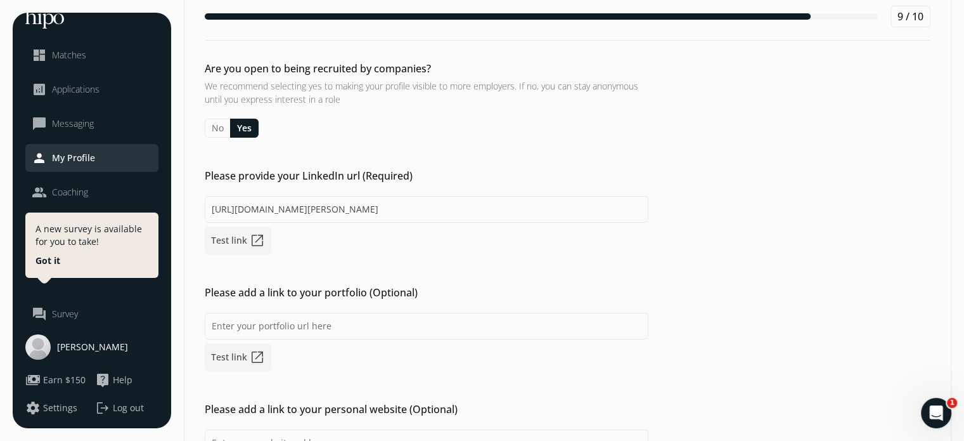
scroll to position [63, 0]
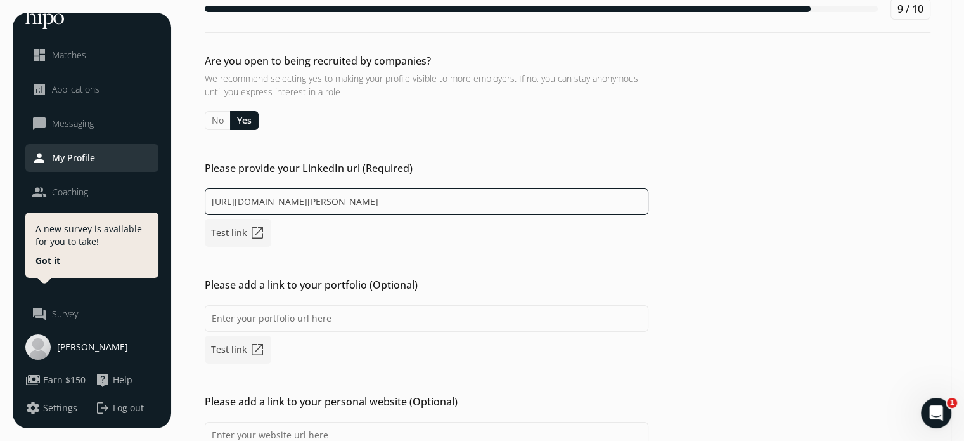
click at [432, 201] on input "https://www.linkedin.com/in/meg-plooy-7a141285/" at bounding box center [427, 201] width 444 height 27
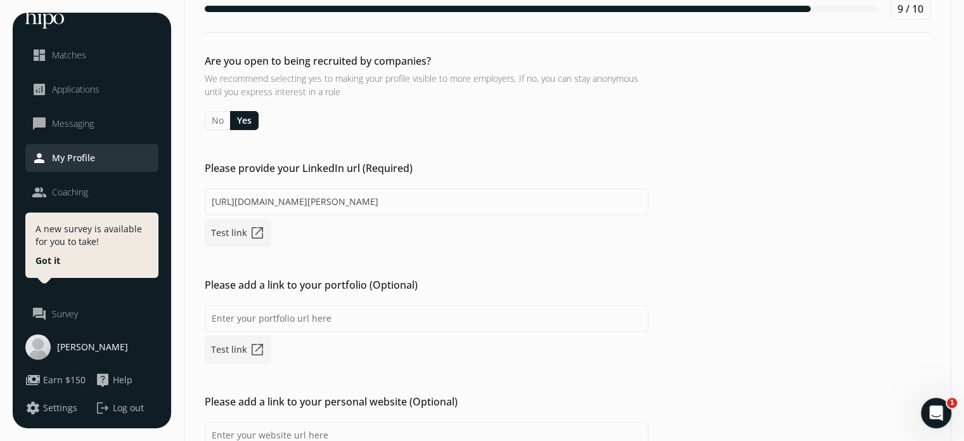
click at [481, 233] on div "https://www.linkedin.com/in/meg-plooy-7a141285/ Test link open_in_new" at bounding box center [427, 217] width 444 height 58
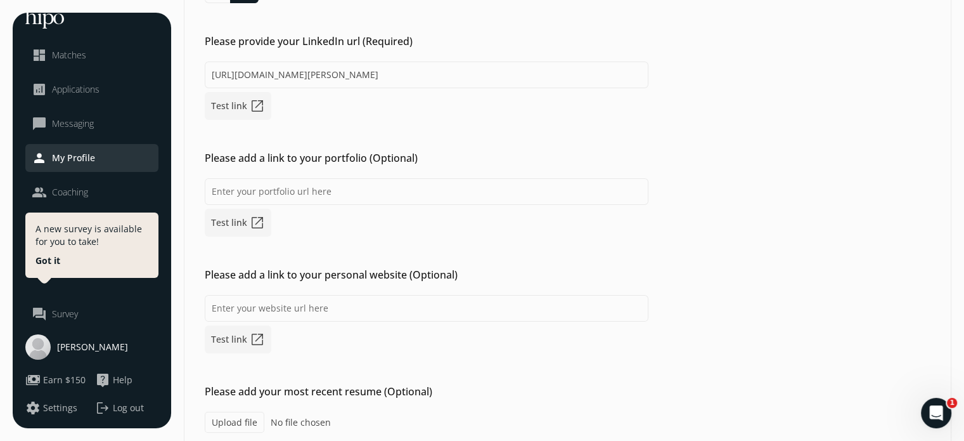
scroll to position [247, 0]
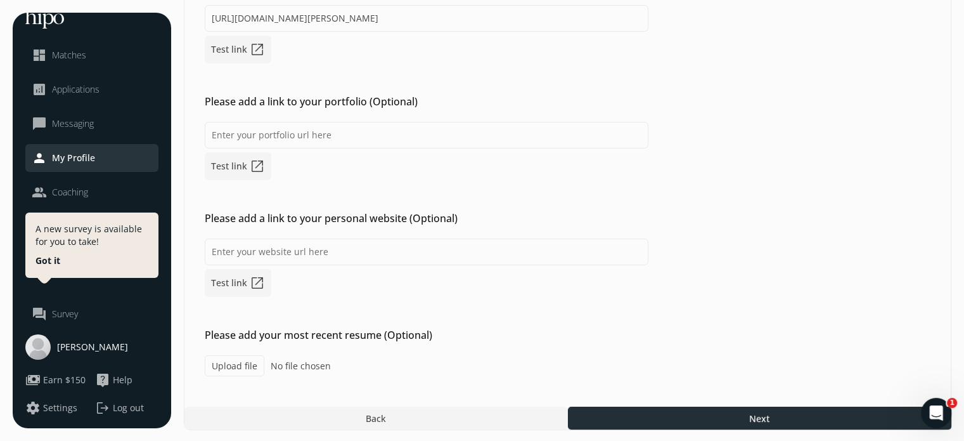
click at [677, 417] on div at bounding box center [760, 417] width 384 height 23
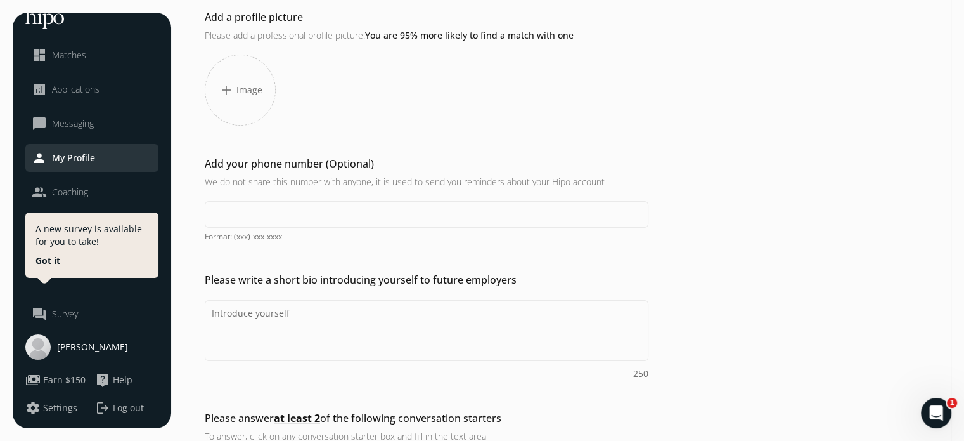
scroll to position [303, 0]
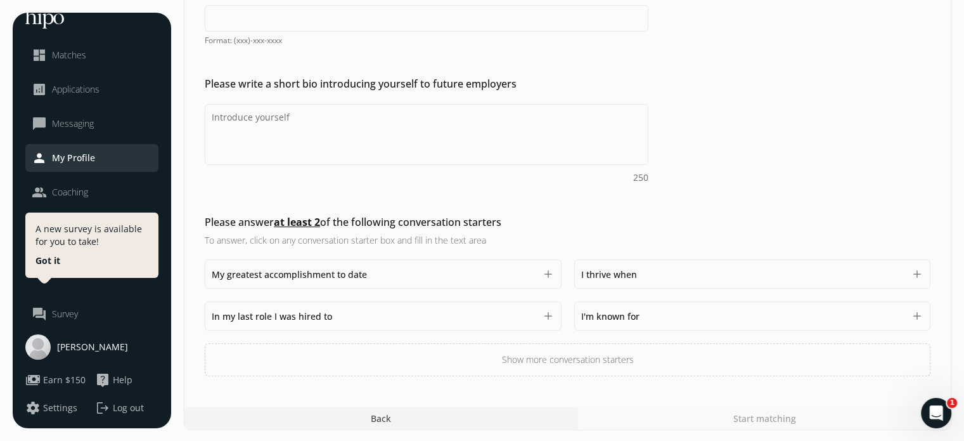
click at [332, 277] on span "My greatest accomplishment to date" at bounding box center [289, 274] width 155 height 12
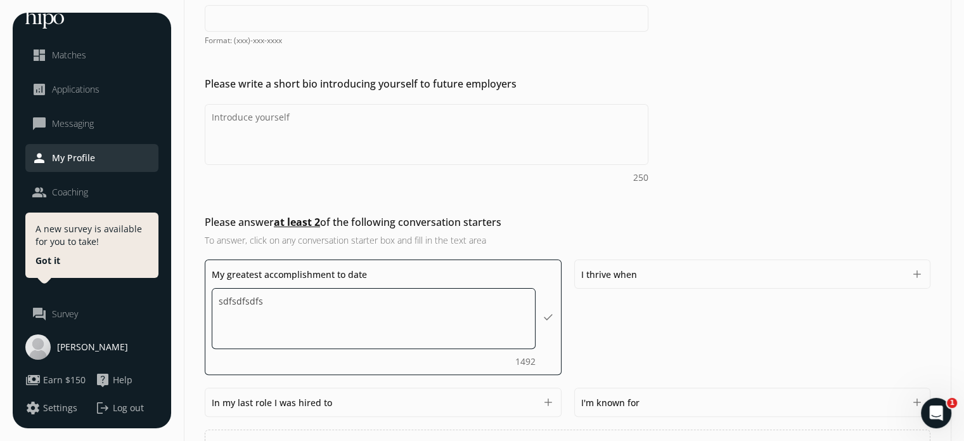
type textarea "sdfsdfsdfsd"
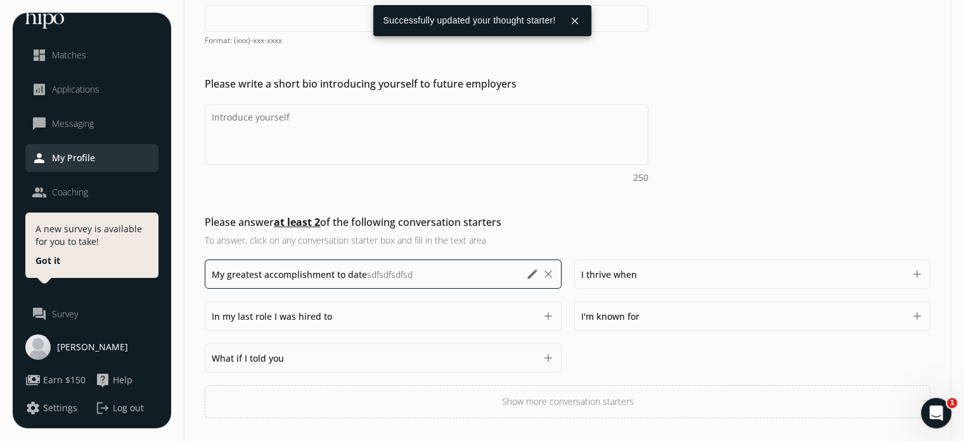
click at [391, 403] on div "My greatest accomplishment to date sdfsdfsdfsd sdfsdfsdfsd 1489 edit clear I th…" at bounding box center [568, 338] width 726 height 158
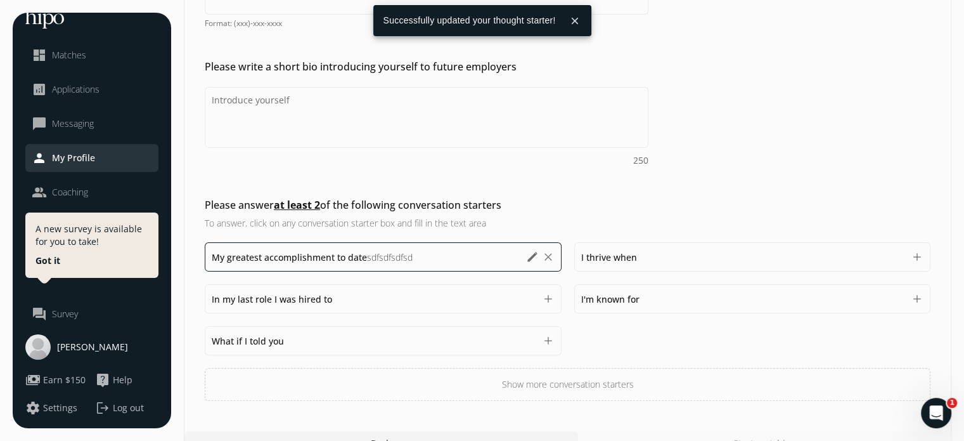
scroll to position [345, 0]
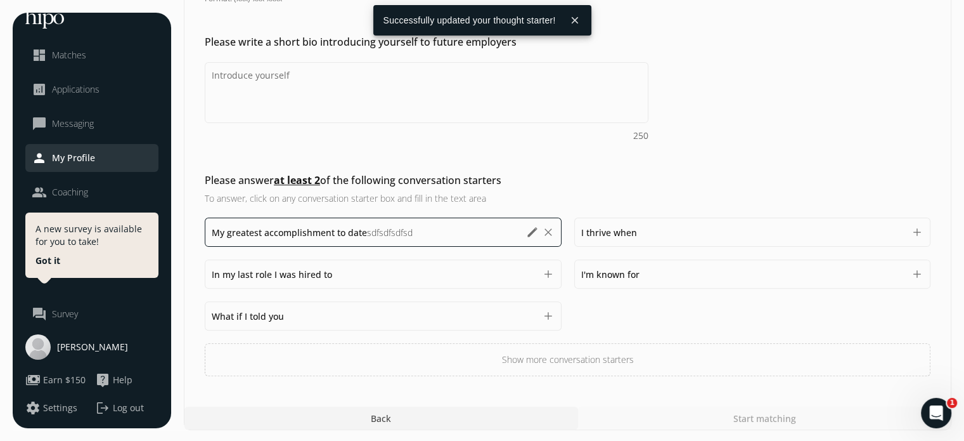
click at [391, 310] on div "What if I told you 1500" at bounding box center [374, 315] width 324 height 15
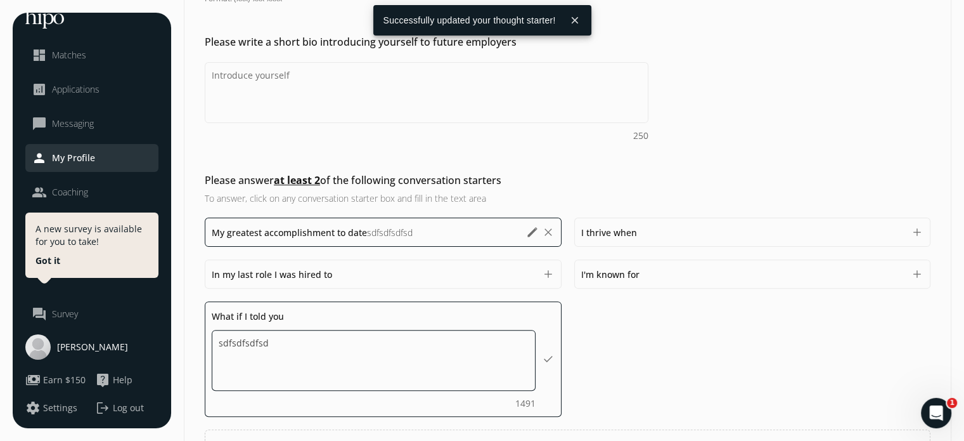
type textarea "sdfsdfsdfsdf"
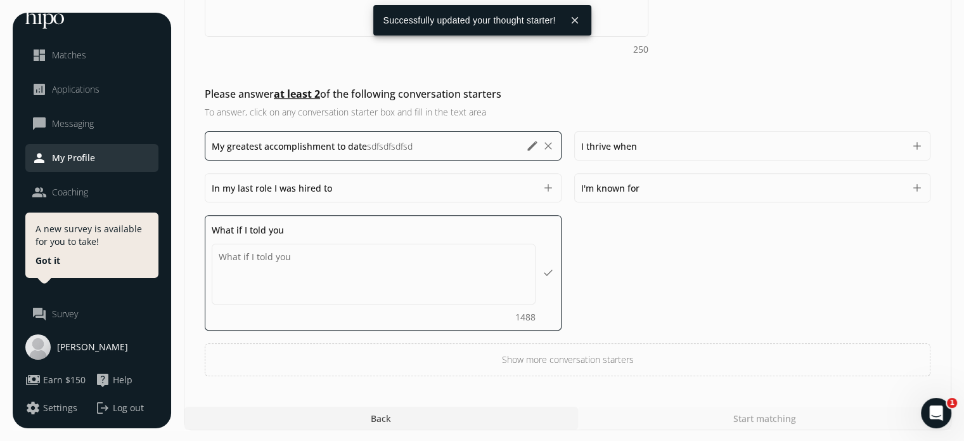
click at [650, 324] on div "My greatest accomplishment to date sdfsdfsdfsd sdfsdfsdfsd 1489 edit clear I th…" at bounding box center [568, 253] width 726 height 245
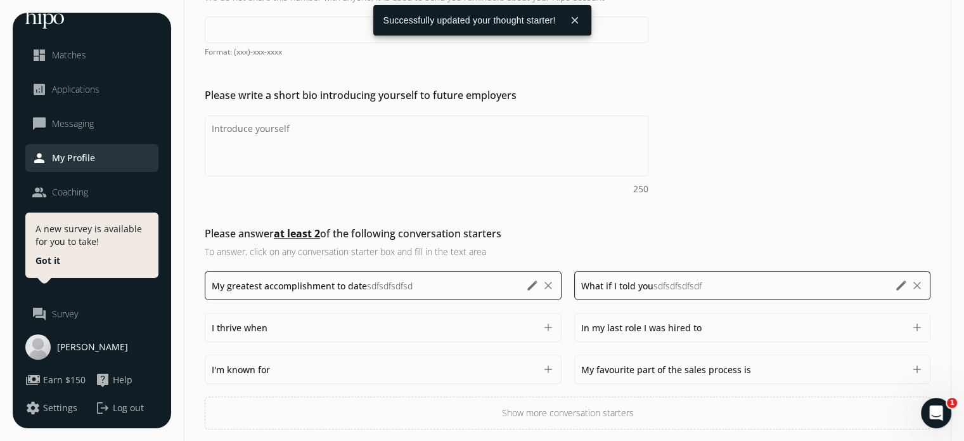
scroll to position [281, 0]
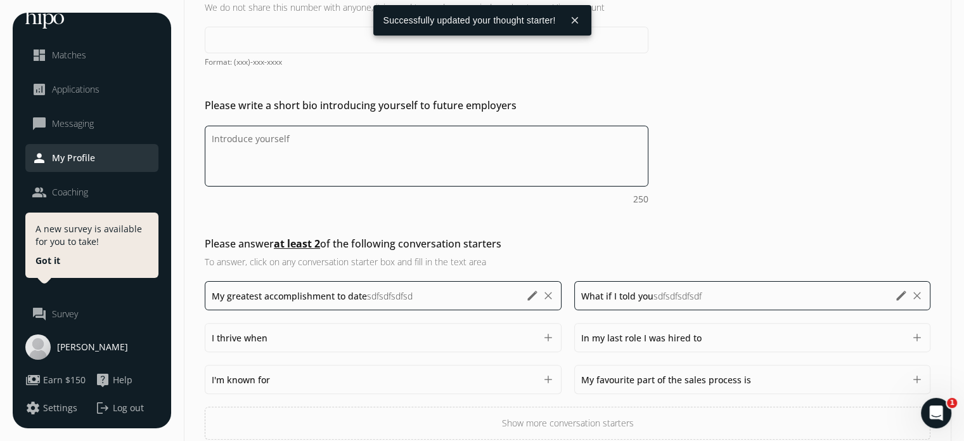
click at [377, 154] on textarea "Do you feel like we missed asking any questions that would improve your profile…" at bounding box center [427, 156] width 444 height 61
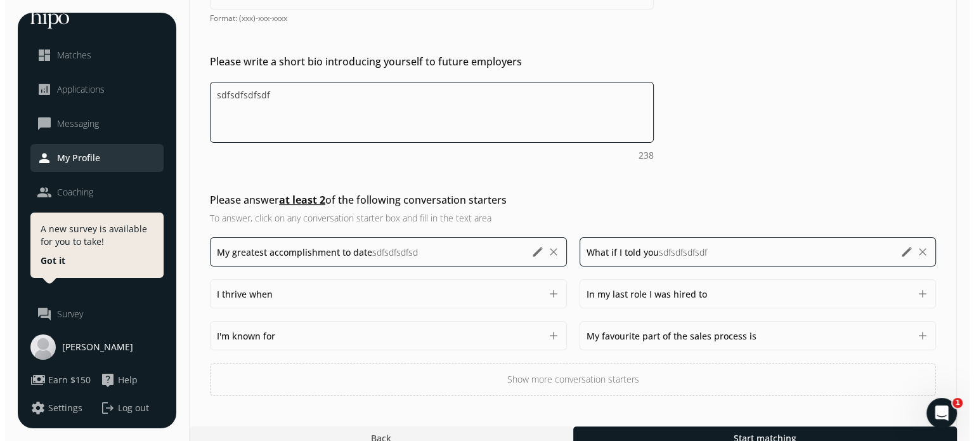
scroll to position [345, 0]
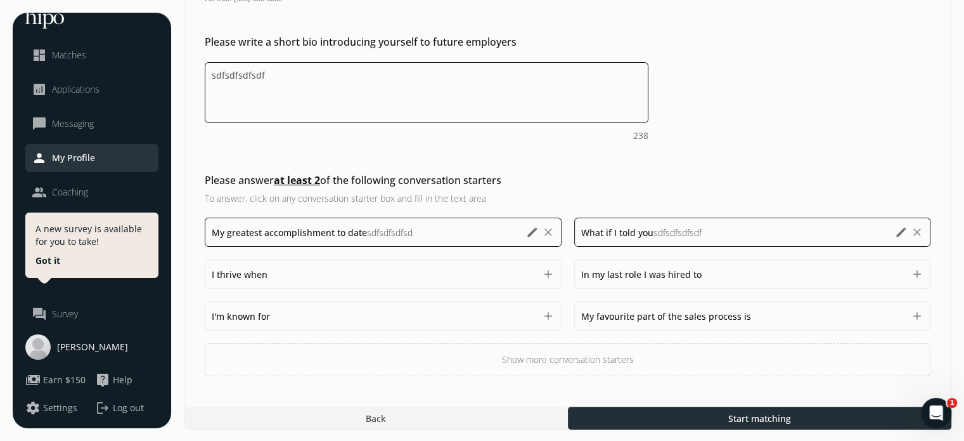
type textarea "sdfsdfsdfsdf"
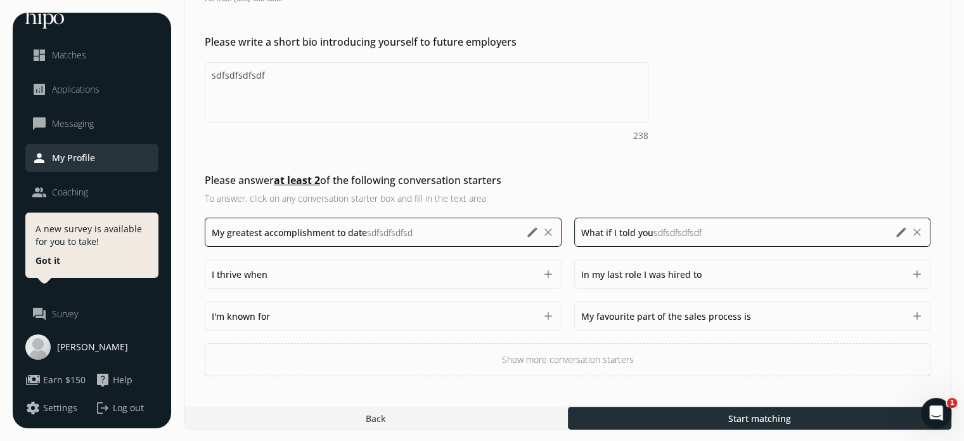
click at [732, 411] on span "Start matching" at bounding box center [759, 417] width 63 height 13
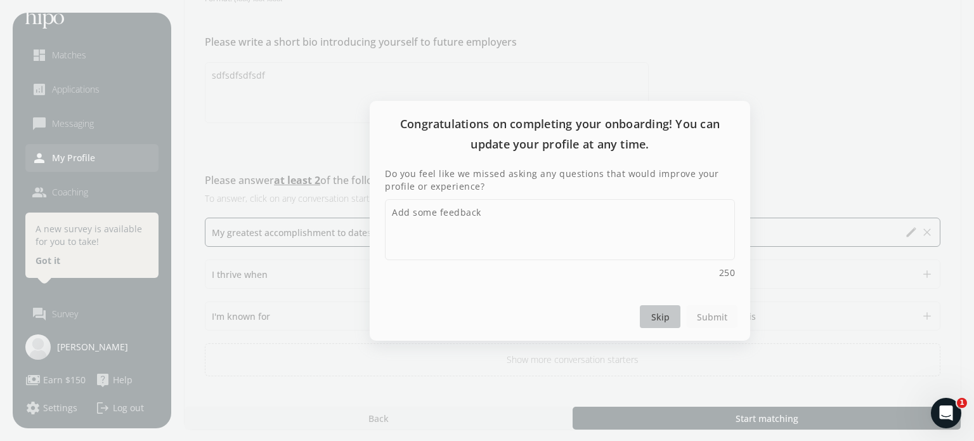
click at [657, 318] on span "Skip" at bounding box center [660, 315] width 18 height 13
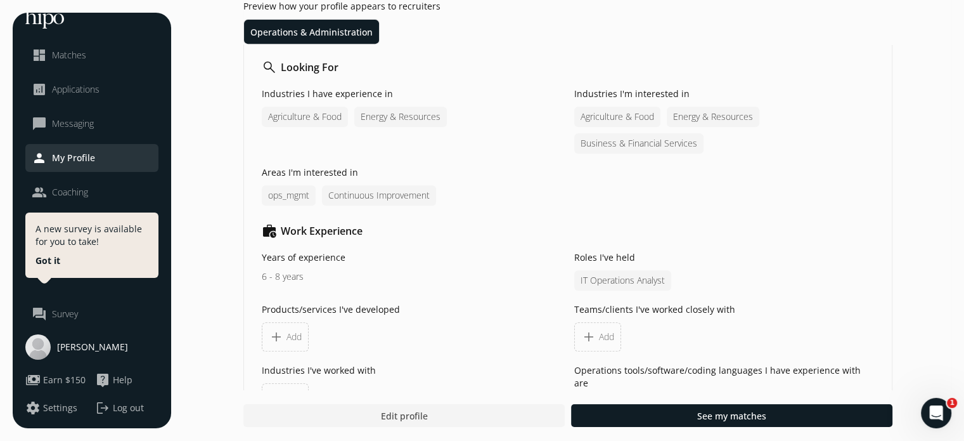
scroll to position [571, 0]
click at [42, 424] on div "close dashboard Matches analytics Applications chat_bubble_outline Messaging pe…" at bounding box center [92, 220] width 158 height 415
click at [53, 413] on span "Settings" at bounding box center [60, 407] width 34 height 13
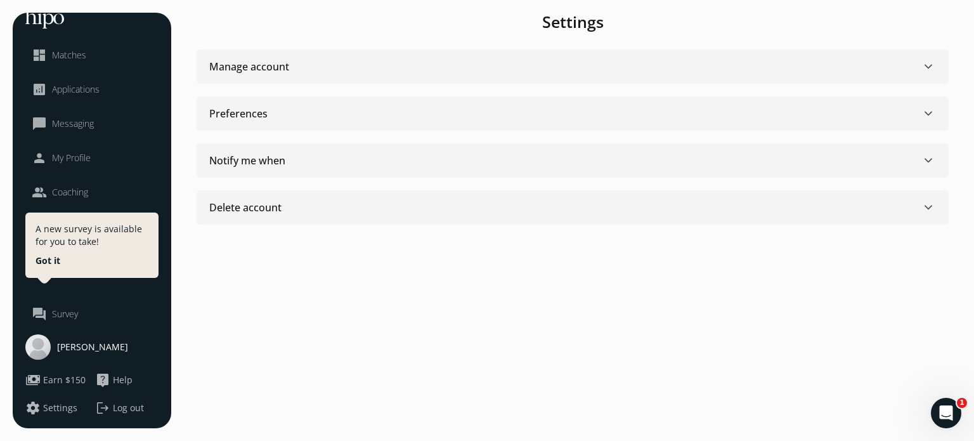
click at [308, 212] on div "Delete account keyboard_arrow_down" at bounding box center [572, 207] width 727 height 15
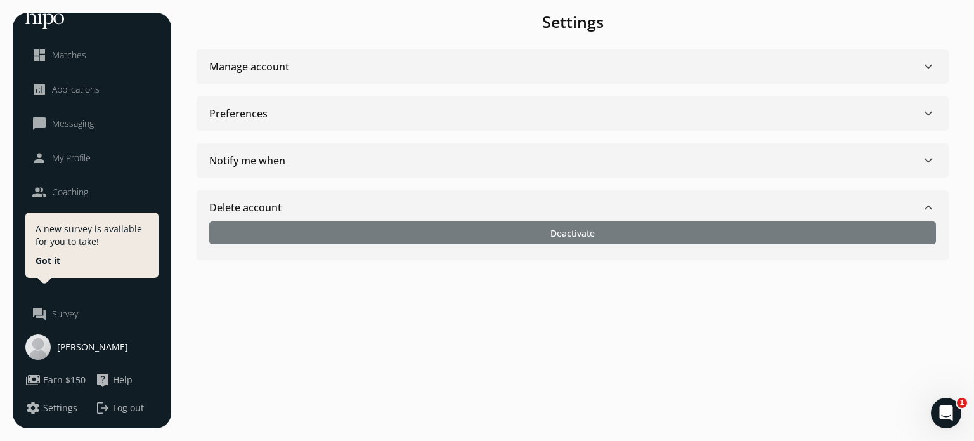
click at [481, 229] on div at bounding box center [572, 232] width 727 height 23
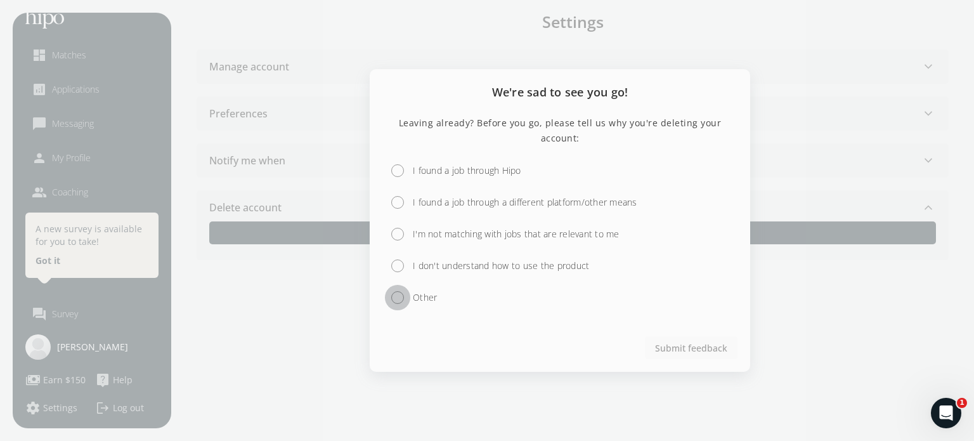
click at [401, 298] on input "Other" at bounding box center [397, 297] width 25 height 25
radio input "true"
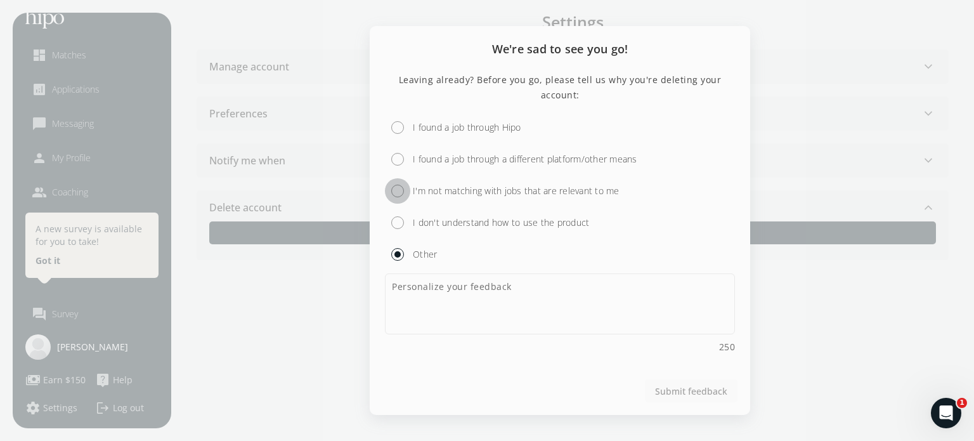
click at [397, 189] on input "I'm not matching with jobs that are relevant to me" at bounding box center [397, 190] width 25 height 25
radio input "true"
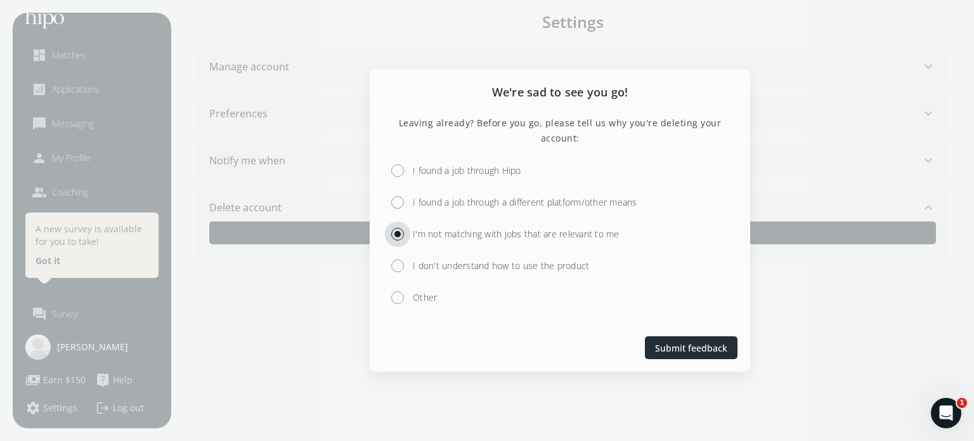
click at [672, 342] on span "Submit feedback" at bounding box center [691, 347] width 72 height 13
